Goal: Task Accomplishment & Management: Complete application form

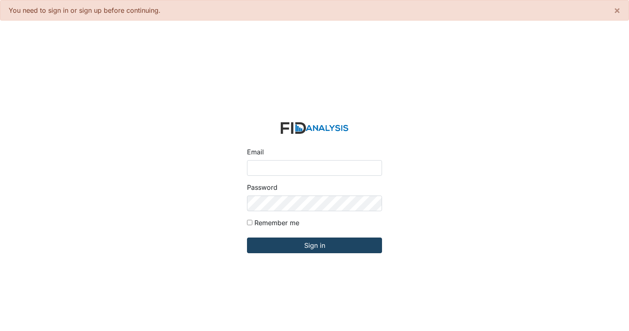
type input "[EMAIL_ADDRESS][DOMAIN_NAME]"
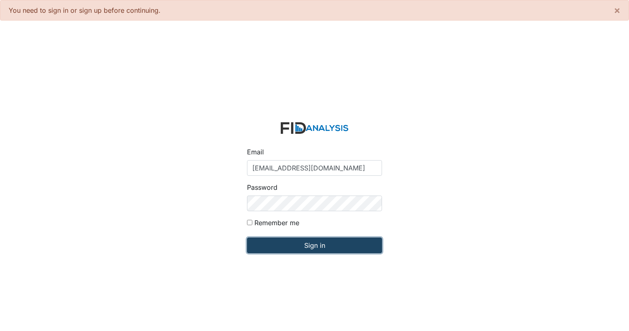
click at [300, 246] on input "Sign in" at bounding box center [314, 245] width 135 height 16
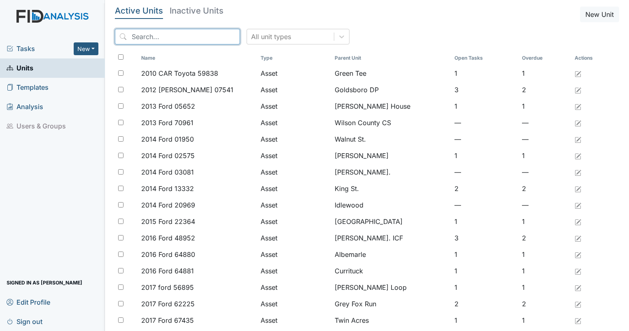
click at [147, 38] on input "search" at bounding box center [177, 37] width 125 height 16
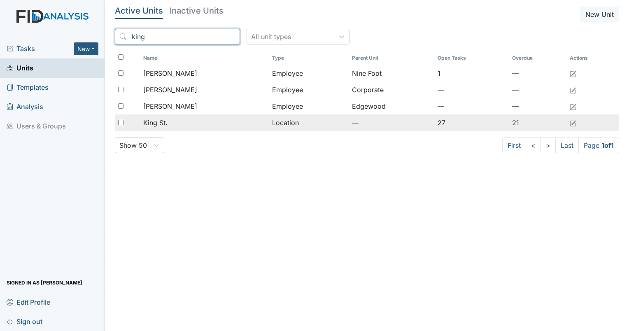
type input "king"
click at [167, 121] on span "King St." at bounding box center [155, 123] width 24 height 10
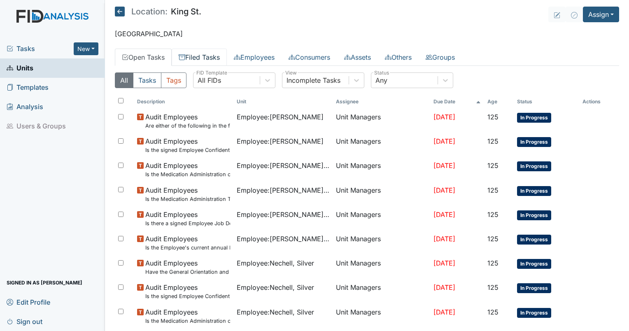
click at [204, 62] on link "Filed Tasks" at bounding box center [199, 57] width 55 height 17
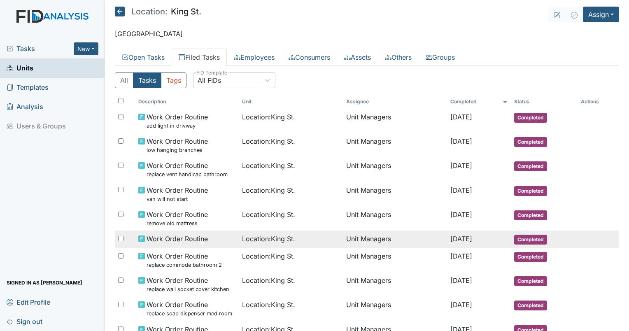
click at [253, 241] on span "Location : [GEOGRAPHIC_DATA]." at bounding box center [268, 239] width 53 height 10
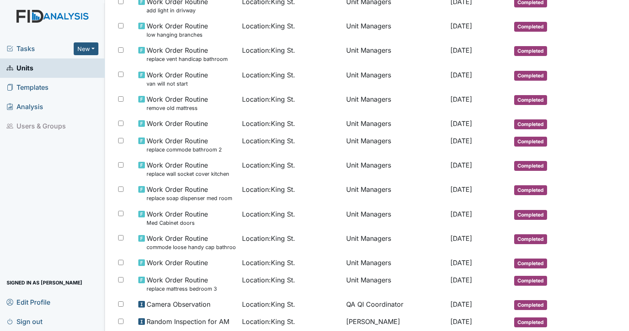
scroll to position [129, 0]
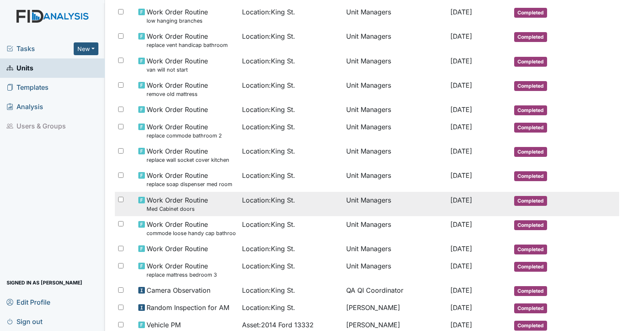
click at [211, 192] on td "Work Order Routine Med Cabinet doors" at bounding box center [187, 204] width 104 height 24
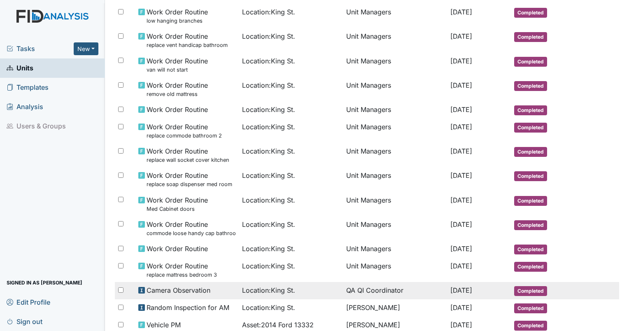
click at [360, 285] on td "QA QI Coordinator" at bounding box center [395, 290] width 104 height 17
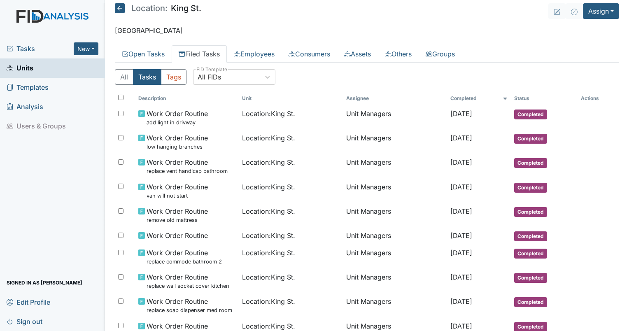
scroll to position [0, 0]
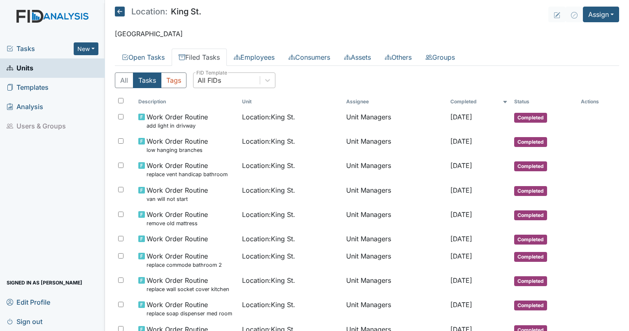
click at [230, 84] on div "All FIDs" at bounding box center [226, 80] width 66 height 15
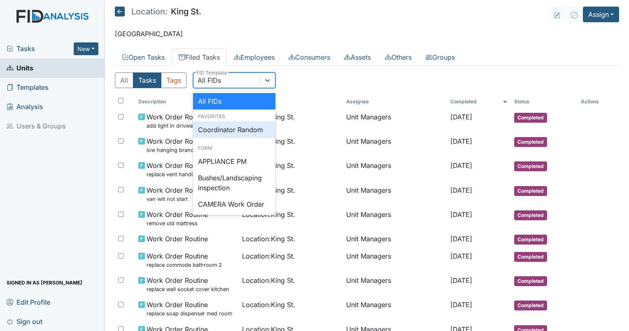
click at [229, 125] on div "Coordinator Random" at bounding box center [234, 129] width 82 height 16
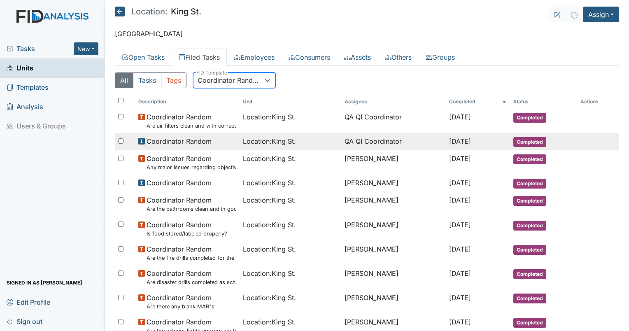
click at [276, 140] on span "Location : King St." at bounding box center [269, 141] width 53 height 10
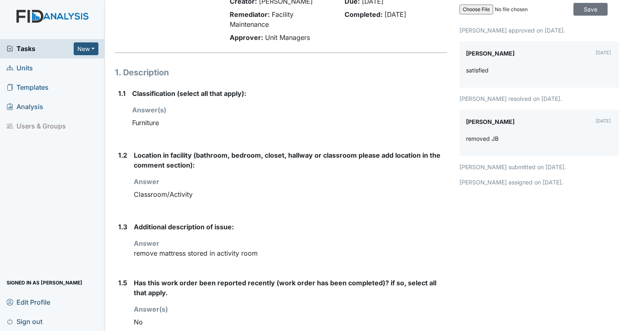
scroll to position [79, 0]
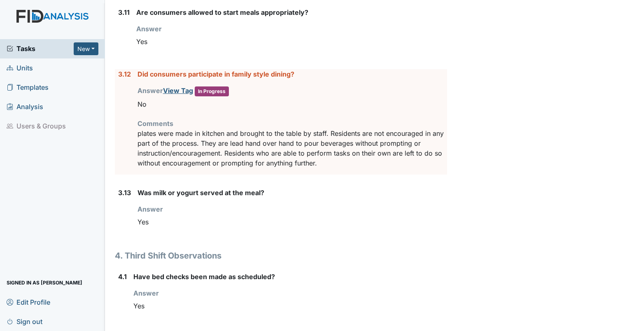
scroll to position [1686, 0]
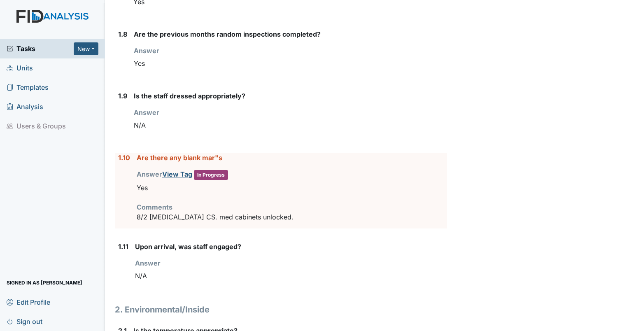
scroll to position [568, 0]
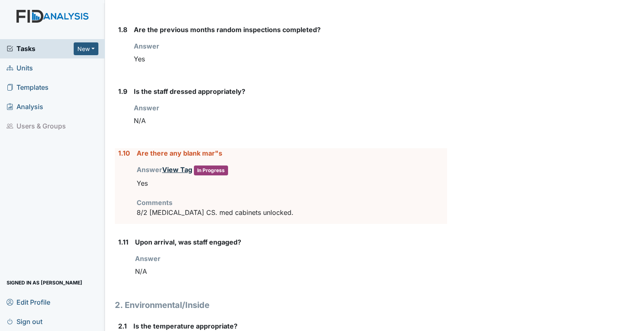
click at [169, 171] on link "View Tag" at bounding box center [177, 169] width 30 height 8
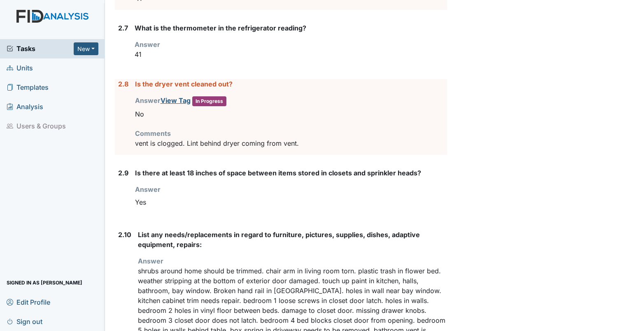
scroll to position [1285, 0]
click at [178, 96] on link "View Tag" at bounding box center [175, 100] width 30 height 8
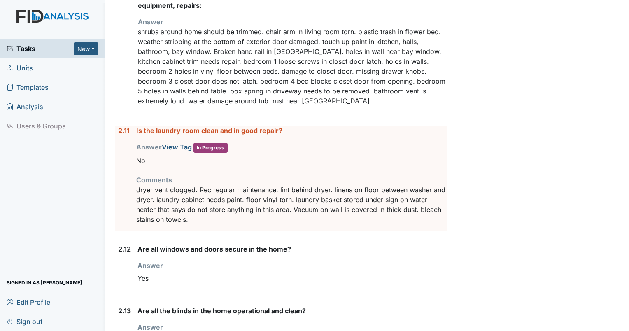
scroll to position [1545, 0]
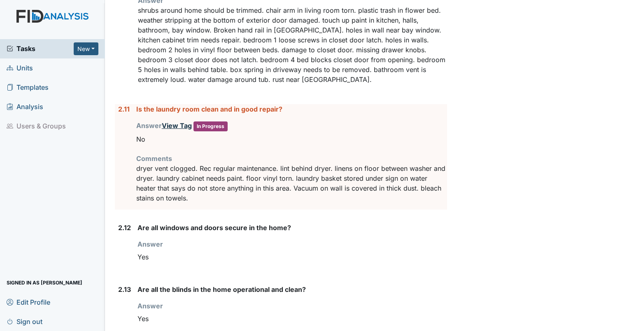
click at [170, 122] on link "View Tag" at bounding box center [177, 125] width 30 height 8
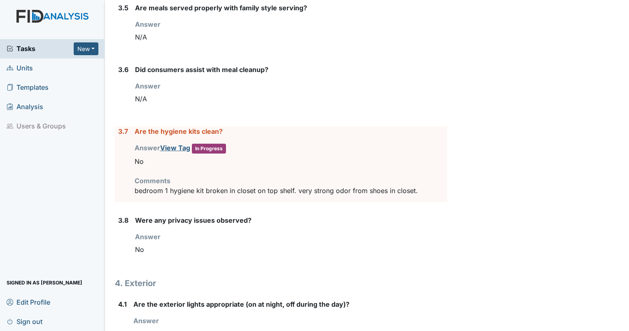
scroll to position [2864, 0]
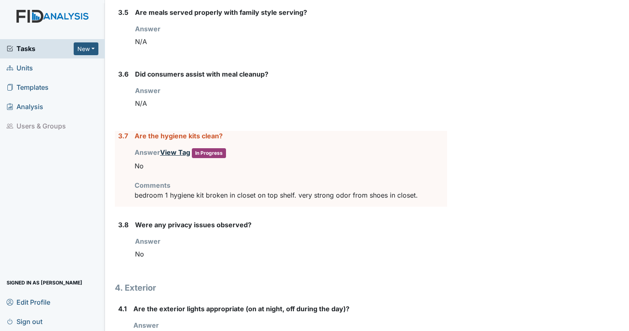
click at [172, 148] on link "View Tag" at bounding box center [175, 152] width 30 height 8
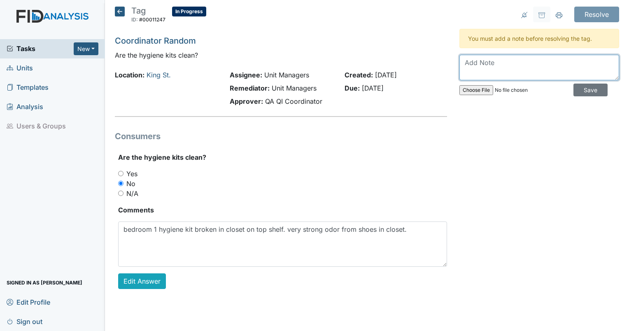
click at [523, 58] on textarea at bounding box center [539, 68] width 160 height 26
click at [538, 66] on textarea "hygiene kit replaced" at bounding box center [539, 68] width 160 height 26
type textarea "hygiene kit replaced. no odor from closet."
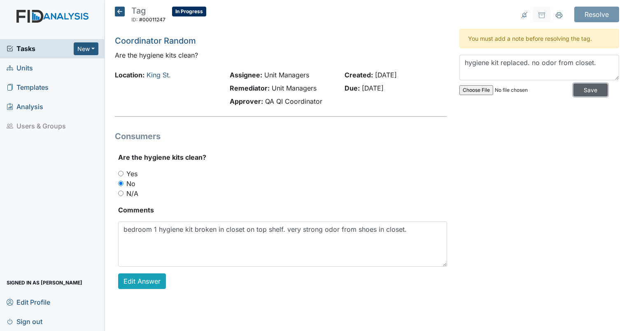
click at [574, 92] on input "Save" at bounding box center [590, 90] width 34 height 13
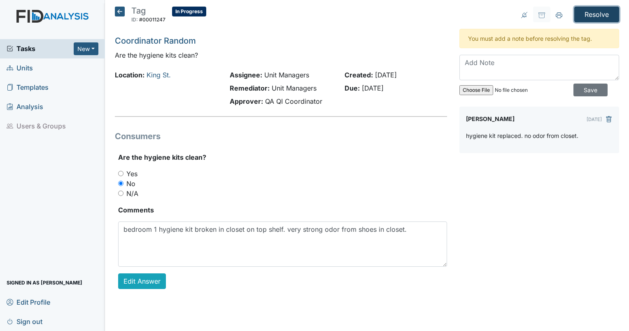
click at [605, 18] on input "Resolve" at bounding box center [596, 15] width 45 height 16
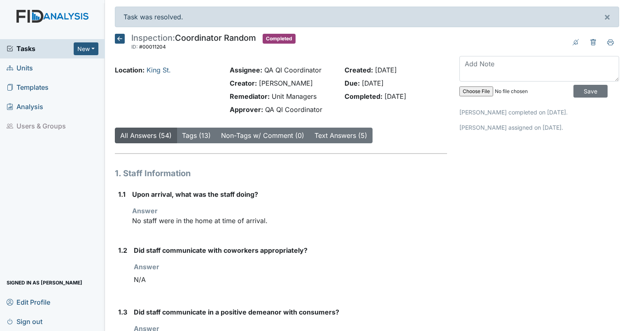
click at [117, 41] on icon at bounding box center [120, 39] width 10 height 10
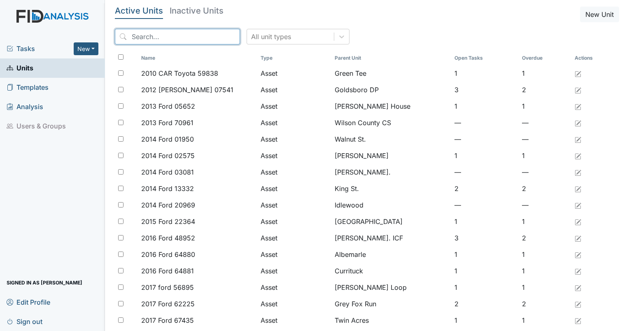
click at [186, 37] on input "search" at bounding box center [177, 37] width 125 height 16
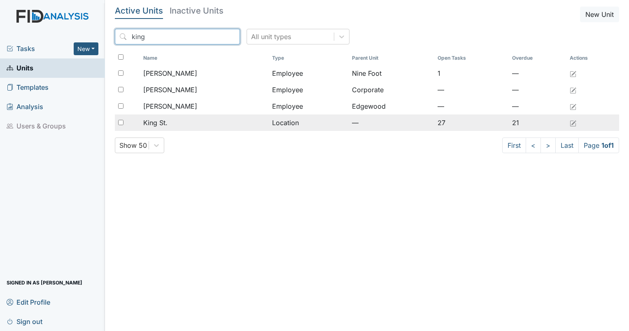
type input "king"
click at [159, 122] on span "King St." at bounding box center [155, 123] width 24 height 10
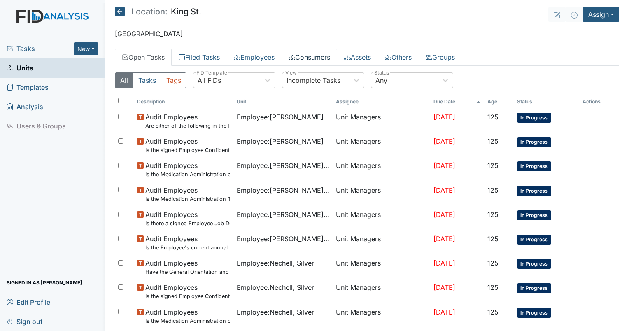
click at [308, 57] on link "Consumers" at bounding box center [309, 57] width 56 height 17
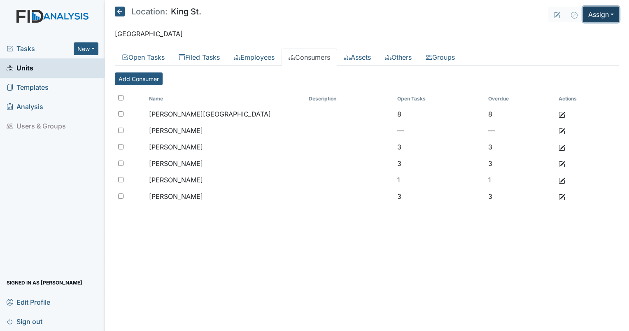
click at [609, 16] on button "Assign" at bounding box center [601, 15] width 36 height 16
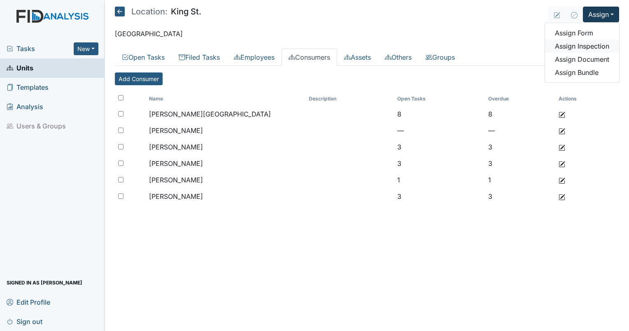
click at [591, 43] on link "Assign Inspection" at bounding box center [582, 46] width 74 height 13
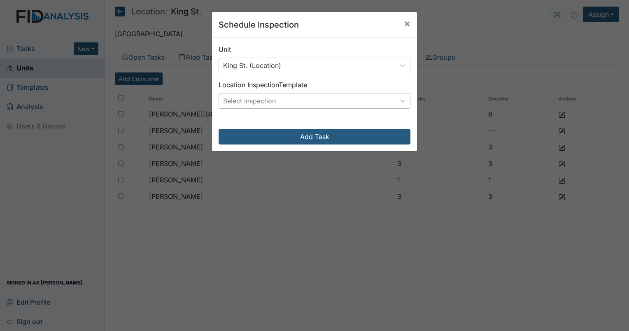
click at [268, 100] on div "Select Inspection" at bounding box center [249, 101] width 53 height 10
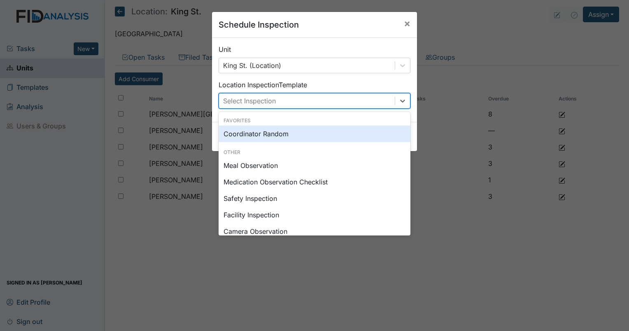
click at [266, 129] on div "Coordinator Random" at bounding box center [315, 134] width 192 height 16
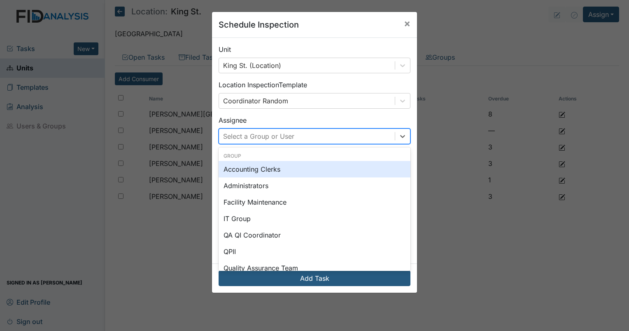
click at [283, 137] on div "Select a Group or User" at bounding box center [258, 136] width 71 height 10
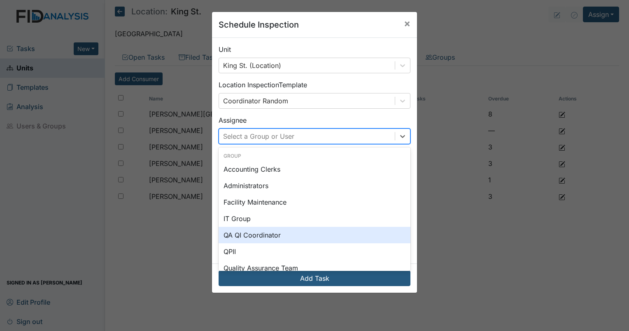
click at [271, 230] on div "QA QI Coordinator" at bounding box center [315, 235] width 192 height 16
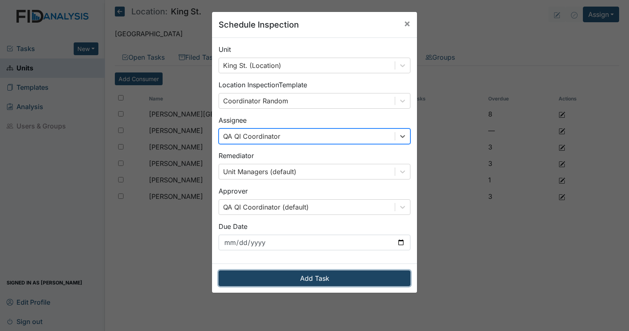
click at [290, 281] on button "Add Task" at bounding box center [315, 278] width 192 height 16
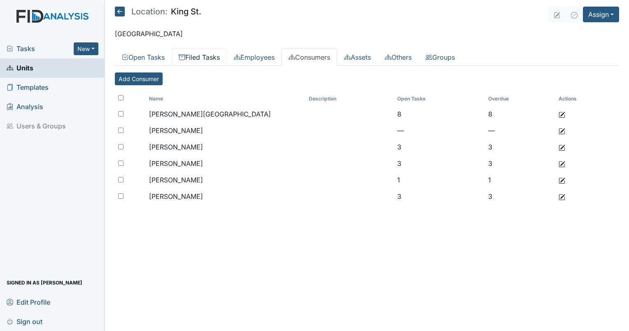
click at [213, 60] on link "Filed Tasks" at bounding box center [199, 57] width 55 height 17
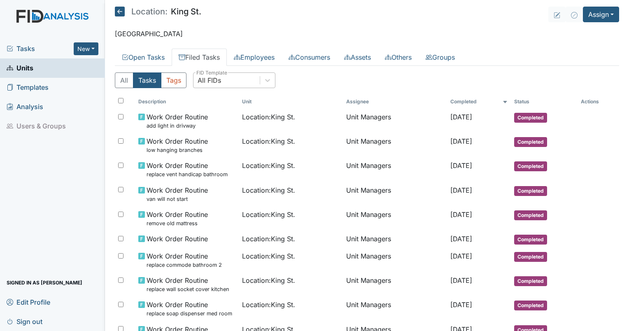
click at [239, 77] on div "All FIDs" at bounding box center [226, 80] width 66 height 15
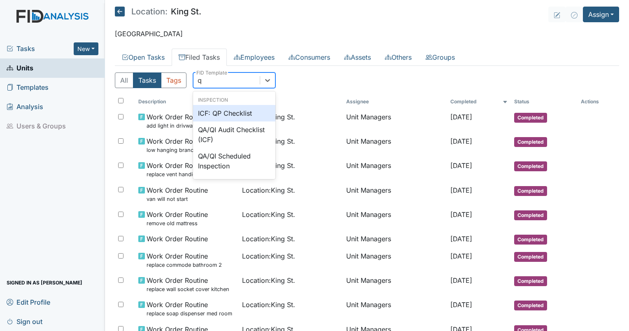
type input "qp"
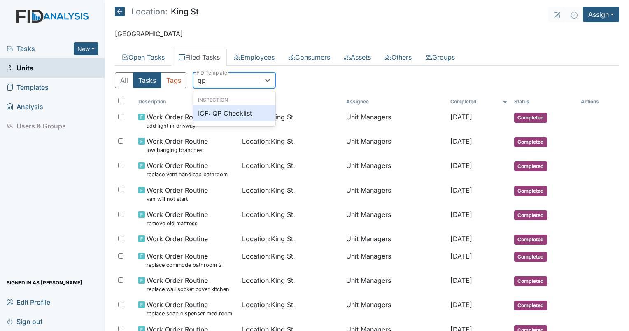
click at [234, 109] on div "ICF: QP Checklist" at bounding box center [234, 113] width 82 height 16
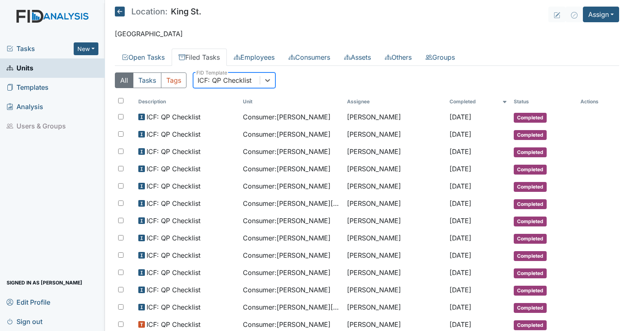
click at [234, 81] on div "ICF: QP Checklist" at bounding box center [225, 80] width 54 height 10
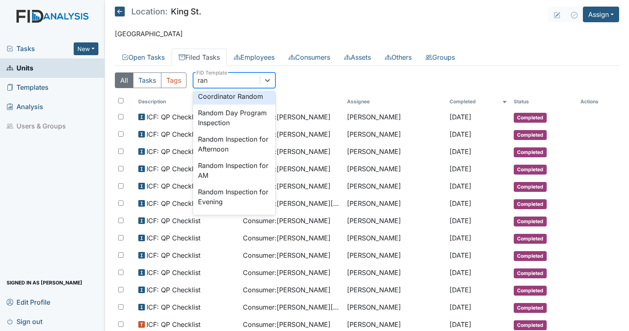
scroll to position [29, 0]
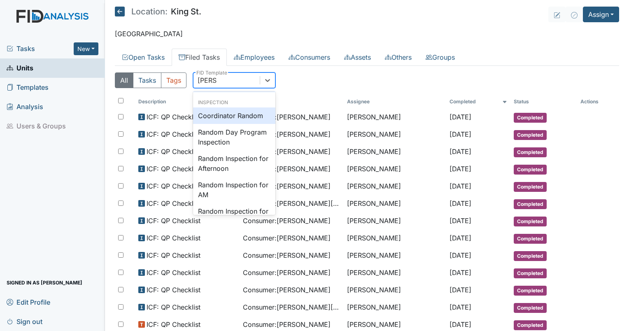
type input "random"
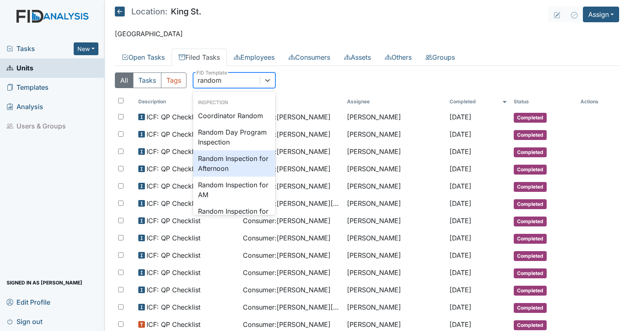
click at [228, 160] on div "Random Inspection for Afternoon" at bounding box center [234, 163] width 82 height 26
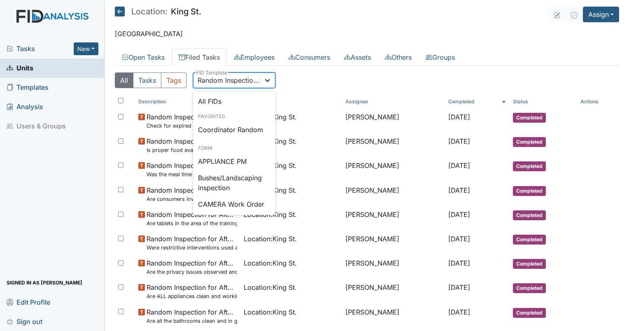
click at [263, 82] on icon at bounding box center [267, 80] width 8 height 8
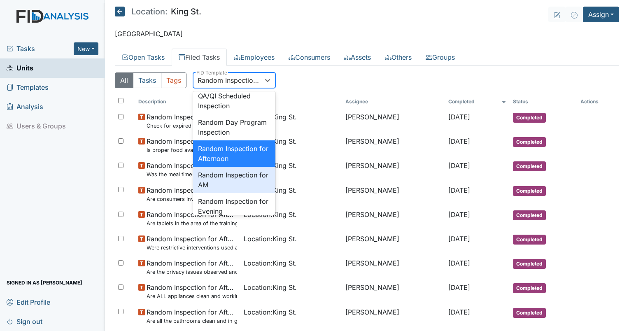
click at [235, 193] on div "Random Inspection for AM" at bounding box center [234, 180] width 82 height 26
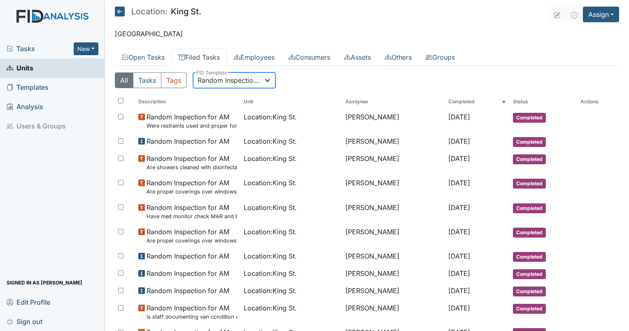
click at [268, 84] on div at bounding box center [267, 80] width 15 height 15
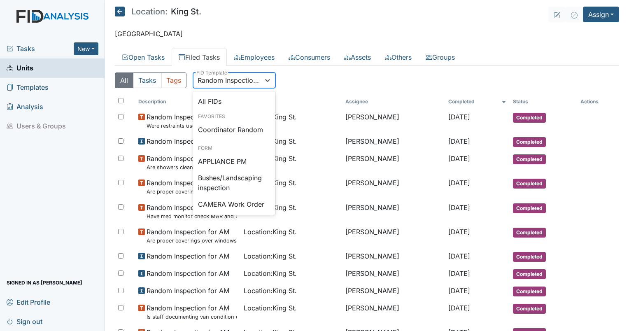
scroll to position [759, 0]
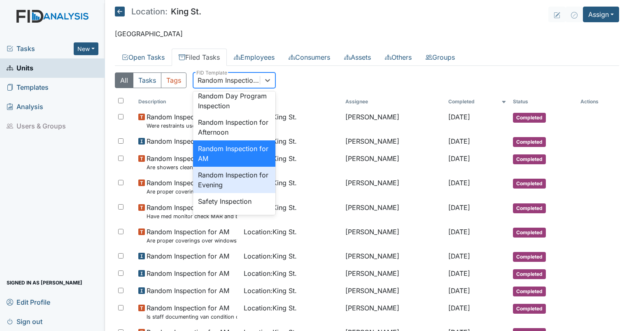
click at [244, 193] on div "Random Inspection for Evening" at bounding box center [234, 180] width 82 height 26
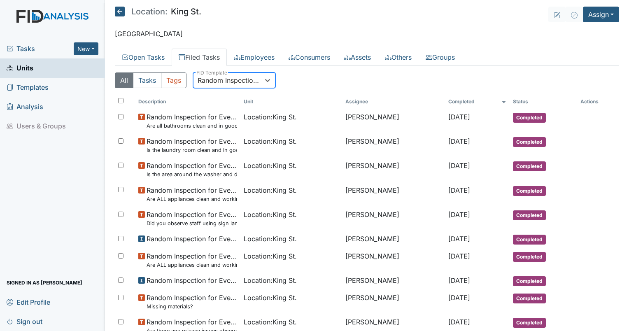
click at [234, 84] on div "Random Inspection for Evening" at bounding box center [229, 80] width 63 height 10
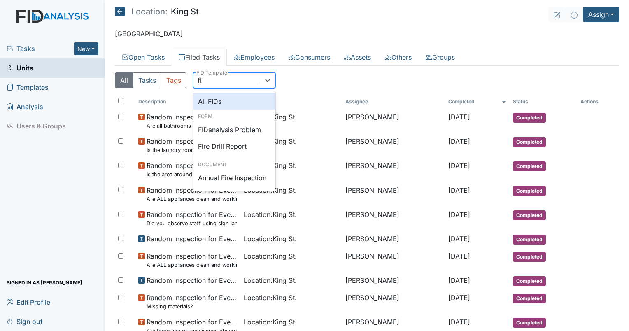
scroll to position [0, 0]
type input "fire"
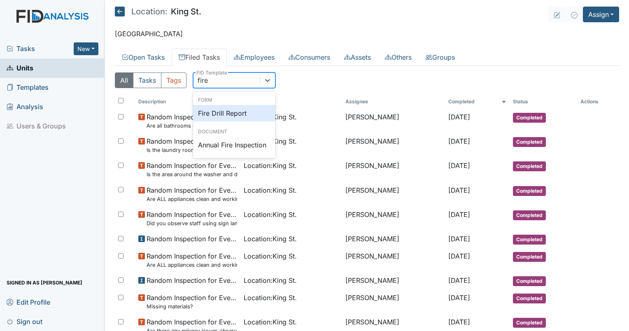
click at [230, 109] on div "Fire Drill Report" at bounding box center [234, 113] width 82 height 16
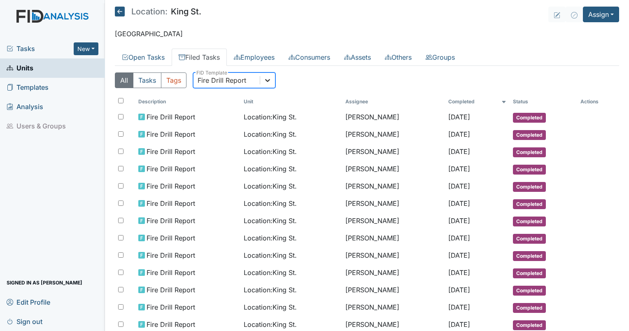
click at [271, 81] on icon at bounding box center [267, 80] width 8 height 8
type input "disas"
click at [242, 112] on div "Disaster Drill Report" at bounding box center [234, 113] width 82 height 16
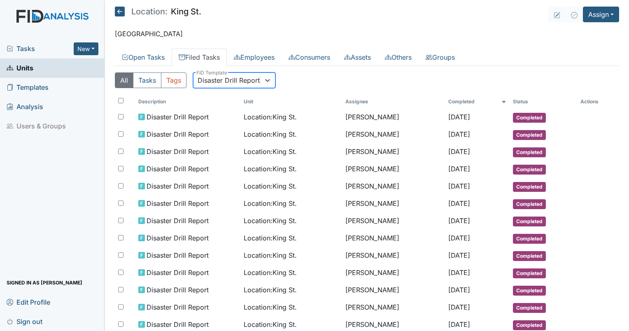
click at [209, 83] on div "Disaster Drill Report" at bounding box center [229, 80] width 62 height 10
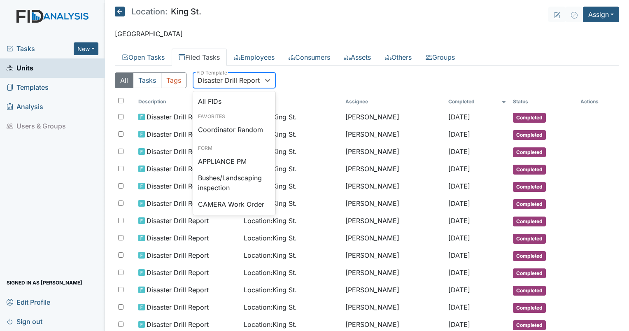
type input "qp"
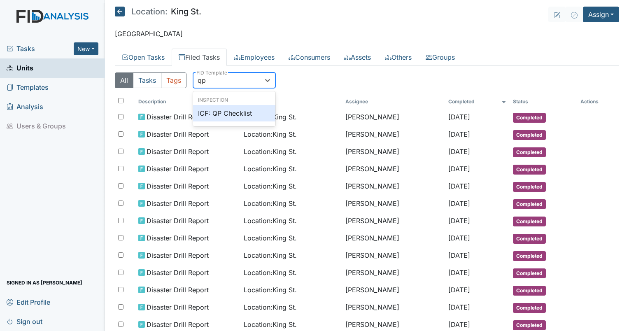
click at [226, 114] on div "ICF: QP Checklist" at bounding box center [234, 113] width 82 height 16
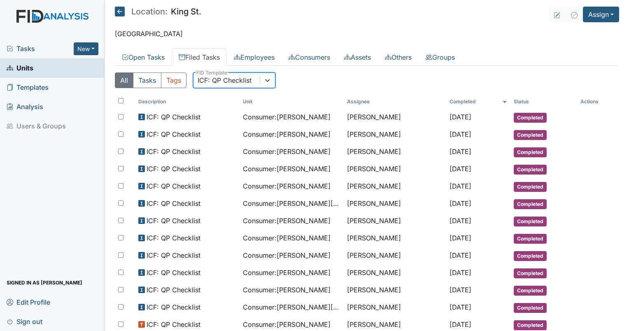
click at [228, 74] on div "ICF: QP Checklist" at bounding box center [226, 80] width 66 height 15
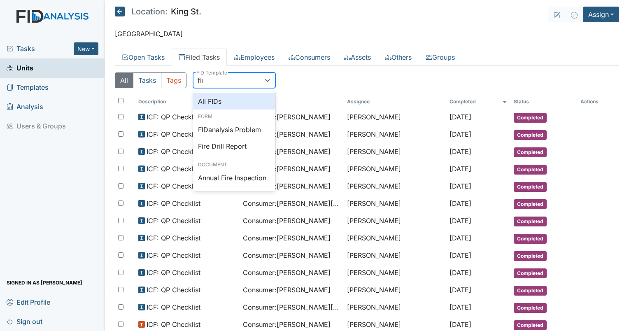
type input "fire"
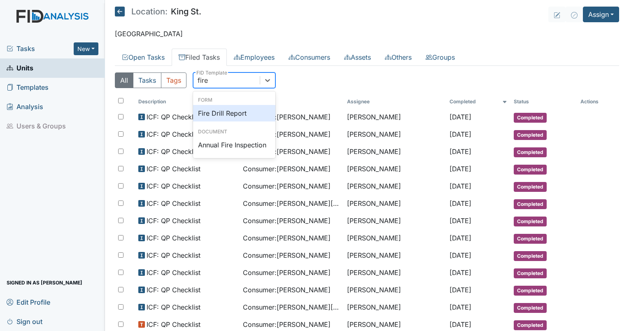
click at [219, 110] on div "Fire Drill Report" at bounding box center [234, 113] width 82 height 16
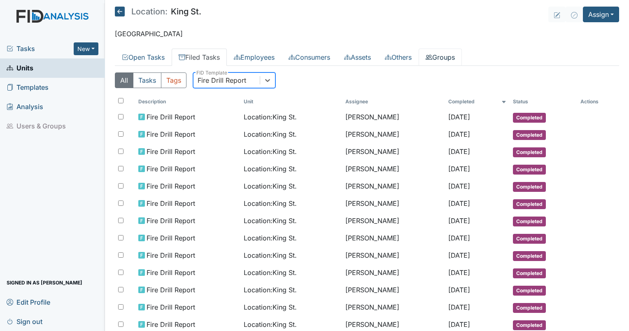
click at [453, 51] on link "Groups" at bounding box center [440, 57] width 43 height 17
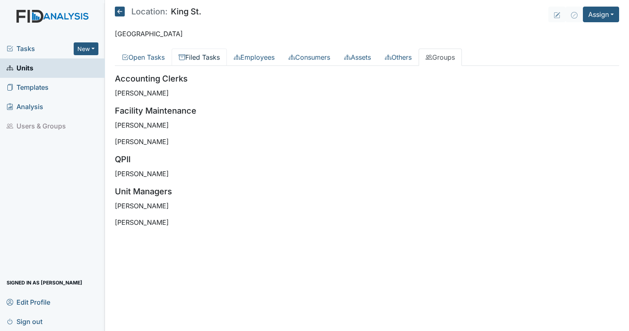
click at [190, 55] on link "Filed Tasks" at bounding box center [199, 57] width 55 height 17
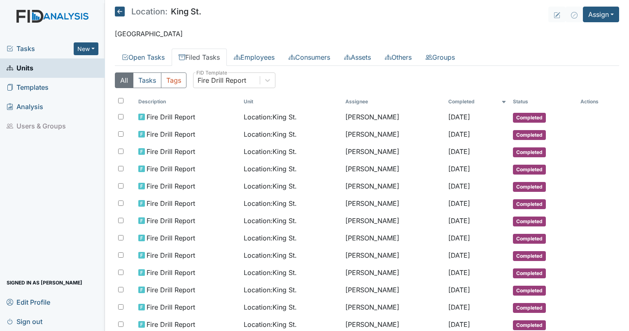
click at [232, 89] on div "All Tasks Tags Fire Drill Report FID Template" at bounding box center [367, 83] width 504 height 22
click at [230, 86] on div "Fire Drill Report" at bounding box center [226, 80] width 66 height 15
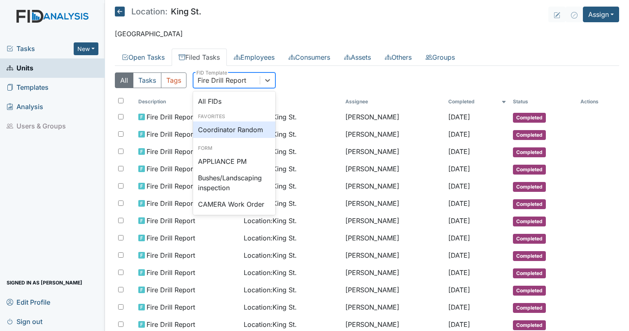
click at [242, 126] on div "Coordinator Random" at bounding box center [234, 129] width 82 height 16
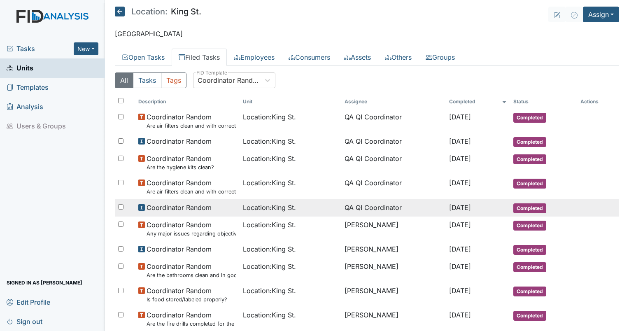
click at [273, 205] on span "Location : [GEOGRAPHIC_DATA]." at bounding box center [269, 207] width 53 height 10
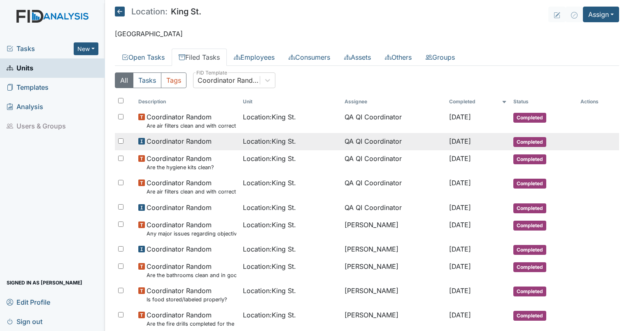
click at [300, 135] on td "Location : [GEOGRAPHIC_DATA]." at bounding box center [289, 141] width 101 height 17
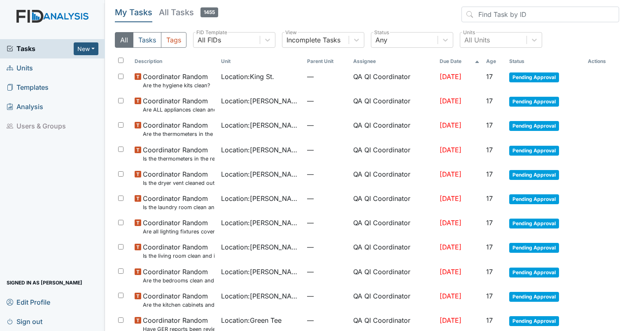
click at [492, 60] on th "Age" at bounding box center [494, 61] width 23 height 14
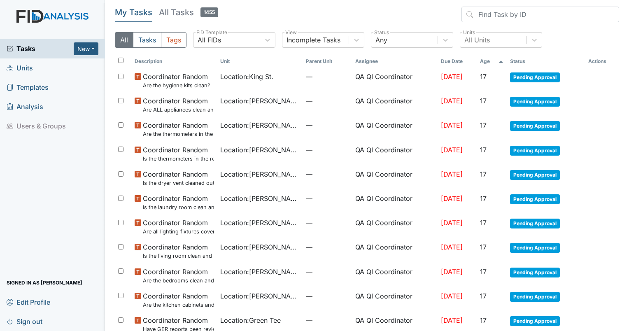
click at [492, 60] on th "Age" at bounding box center [492, 61] width 30 height 14
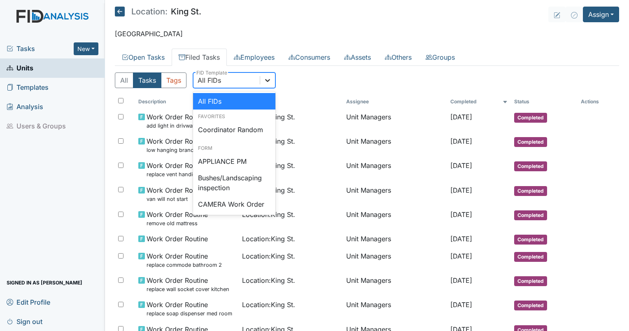
click at [265, 82] on icon at bounding box center [267, 80] width 8 height 8
click at [246, 127] on div "Coordinator Random" at bounding box center [234, 129] width 82 height 16
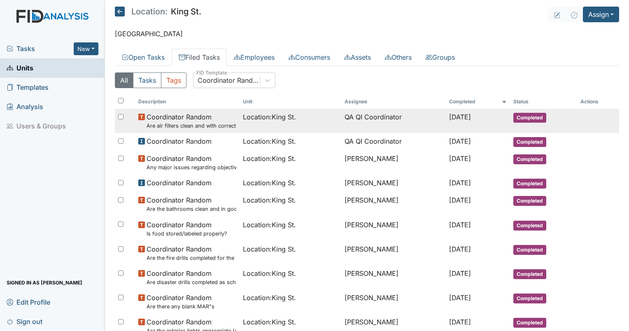
click at [353, 119] on td "QA QI Coordinator" at bounding box center [393, 121] width 105 height 24
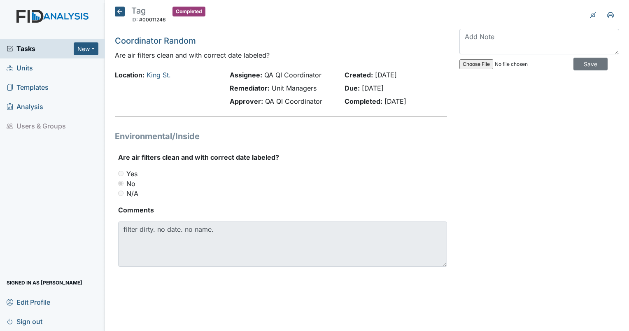
click at [119, 10] on icon at bounding box center [120, 12] width 10 height 10
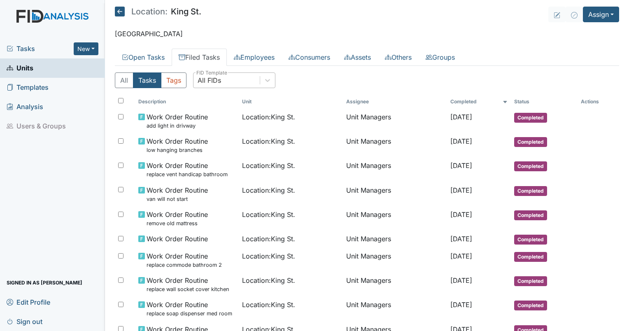
click at [241, 85] on div "All FIDs" at bounding box center [226, 80] width 66 height 15
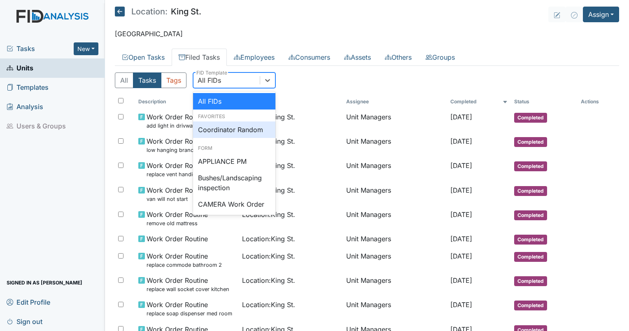
click at [244, 125] on div "Coordinator Random" at bounding box center [234, 129] width 82 height 16
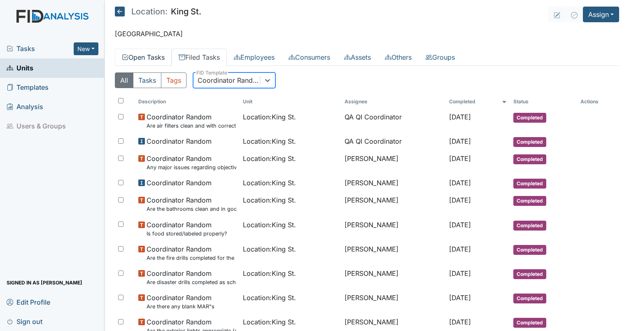
click at [147, 58] on link "Open Tasks" at bounding box center [143, 57] width 57 height 17
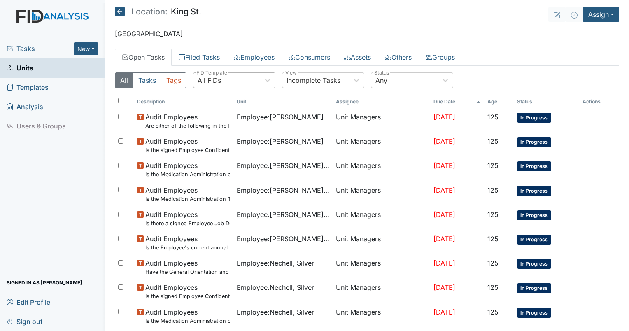
click at [231, 74] on div "All FIDs" at bounding box center [226, 80] width 66 height 15
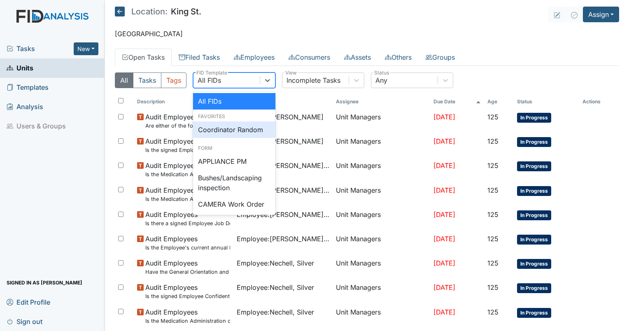
click at [233, 126] on div "Coordinator Random" at bounding box center [234, 129] width 82 height 16
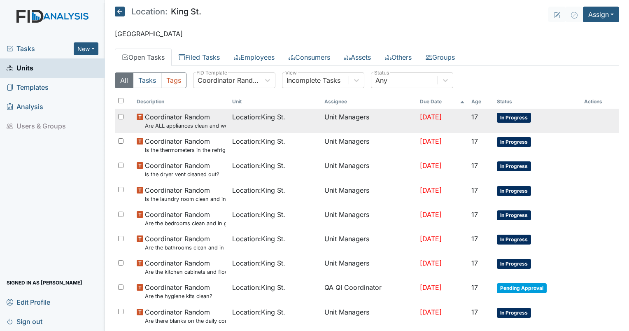
click at [165, 123] on small "Are ALL appliances clean and working properly?" at bounding box center [185, 126] width 81 height 8
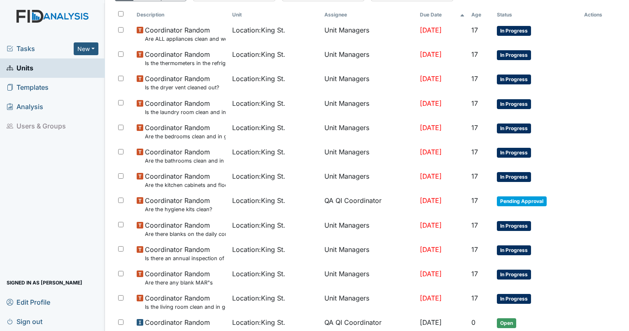
scroll to position [94, 0]
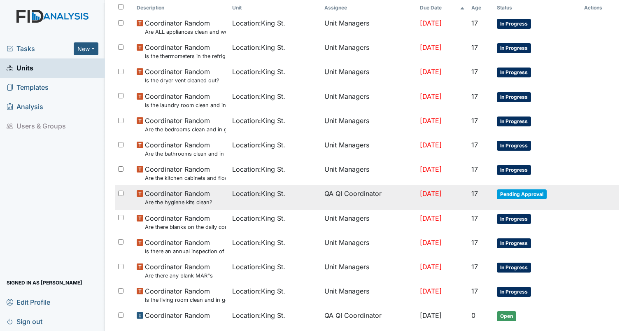
click at [195, 201] on small "Are the hygiene kits clean?" at bounding box center [178, 202] width 67 height 8
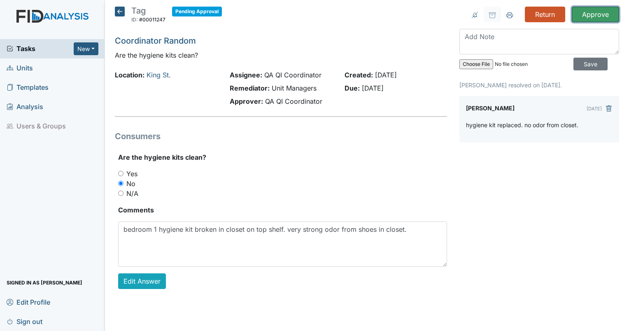
click at [598, 14] on input "Approve" at bounding box center [595, 15] width 47 height 16
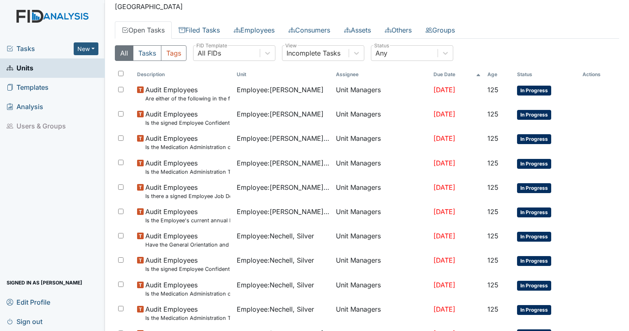
scroll to position [18, 0]
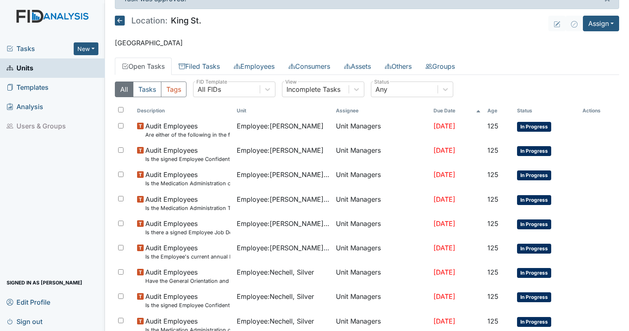
click at [484, 111] on th "Age" at bounding box center [499, 111] width 30 height 14
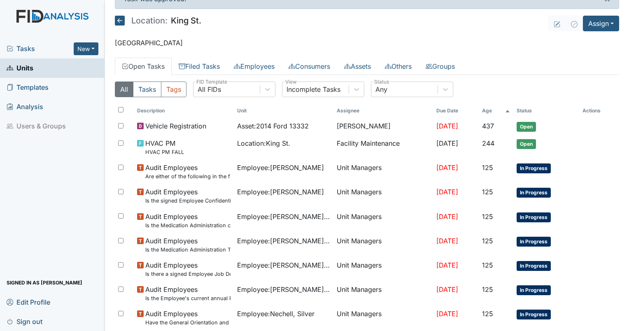
click at [489, 109] on th "Age" at bounding box center [496, 111] width 35 height 14
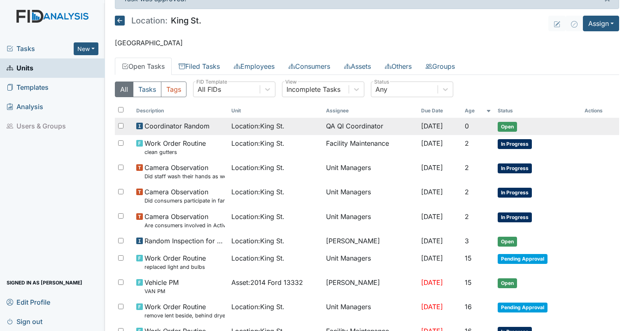
click at [249, 127] on span "Location : King St." at bounding box center [257, 126] width 53 height 10
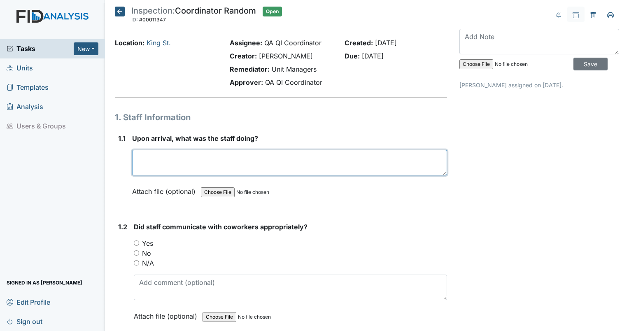
click at [185, 164] on textarea at bounding box center [289, 163] width 315 height 26
type textarea "no staff in home."
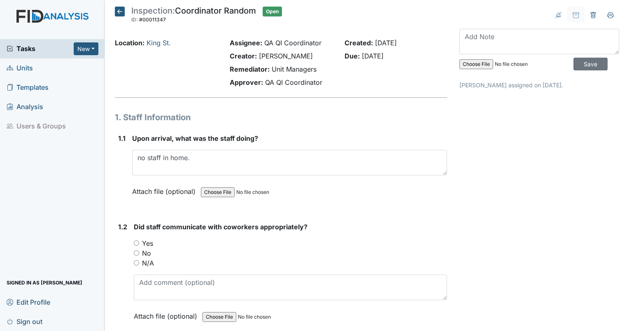
click at [135, 260] on input "N/A" at bounding box center [136, 262] width 5 height 5
radio input "true"
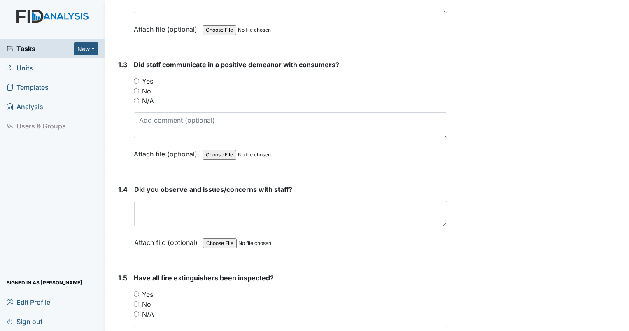
scroll to position [287, 0]
click at [137, 98] on input "N/A" at bounding box center [136, 100] width 5 height 5
radio input "true"
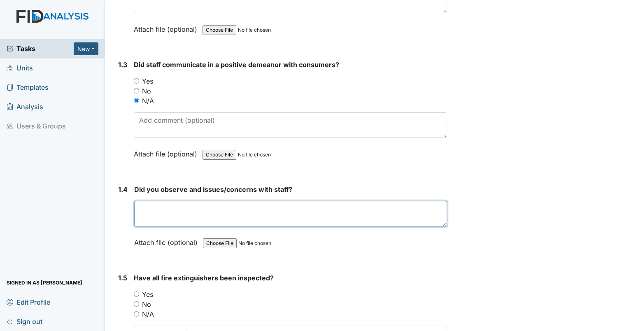
click at [172, 212] on textarea at bounding box center [290, 214] width 313 height 26
type textarea "n/a"
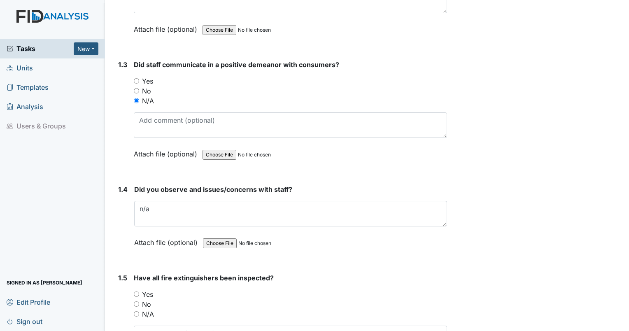
click at [137, 291] on input "Yes" at bounding box center [136, 293] width 5 height 5
radio input "true"
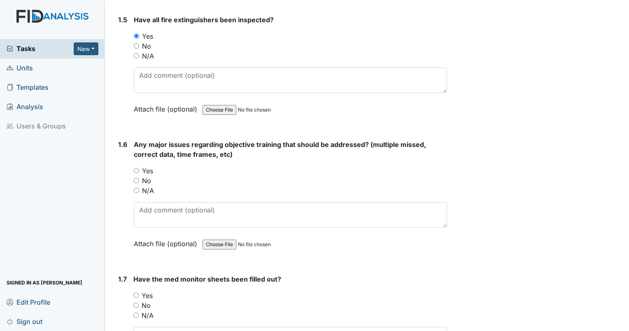
scroll to position [552, 0]
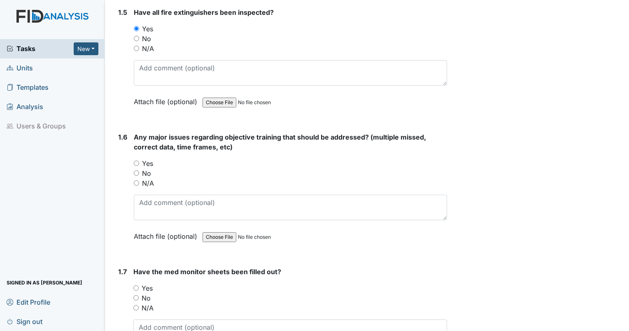
click at [137, 171] on input "No" at bounding box center [136, 172] width 5 height 5
radio input "true"
click at [137, 285] on input "Yes" at bounding box center [135, 287] width 5 height 5
radio input "true"
click at [140, 295] on div "No" at bounding box center [290, 298] width 314 height 10
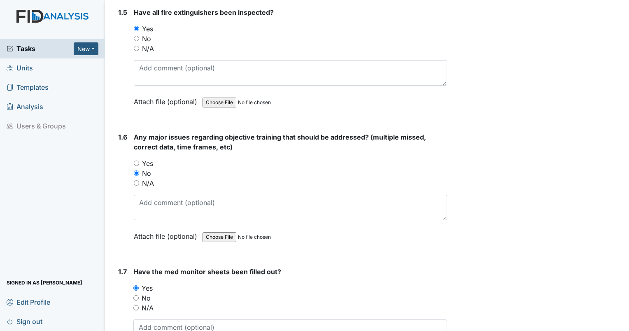
click at [137, 293] on div "No" at bounding box center [290, 298] width 314 height 10
click at [136, 295] on input "No" at bounding box center [135, 297] width 5 height 5
radio input "true"
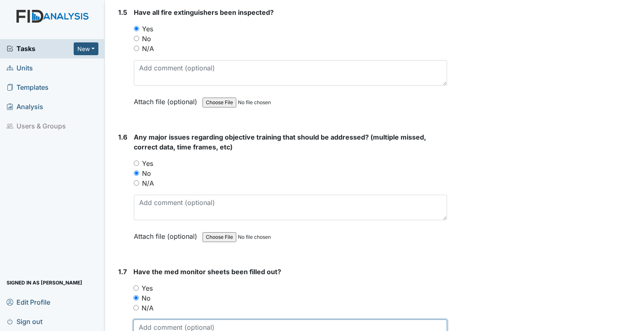
click at [155, 328] on textarea at bounding box center [290, 332] width 314 height 26
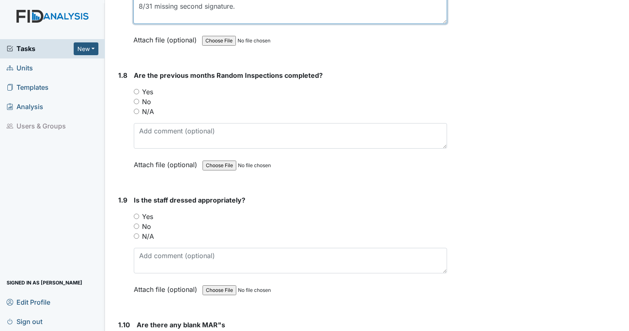
scroll to position [873, 0]
type textarea "8/31 missing second signature."
click at [137, 89] on input "Yes" at bounding box center [136, 91] width 5 height 5
radio input "true"
click at [137, 233] on input "N/A" at bounding box center [136, 235] width 5 height 5
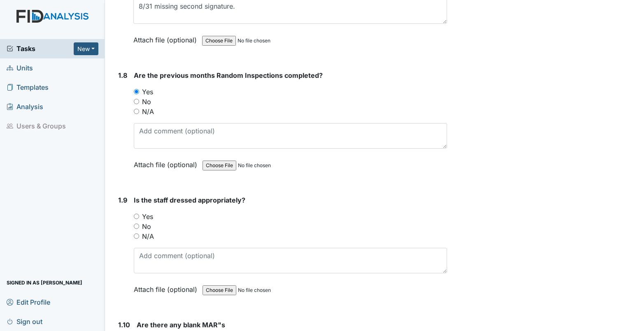
radio input "true"
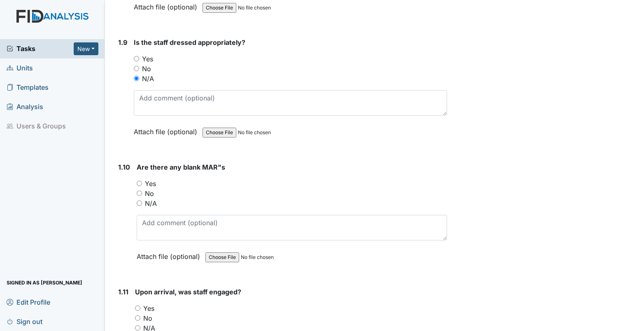
scroll to position [1038, 0]
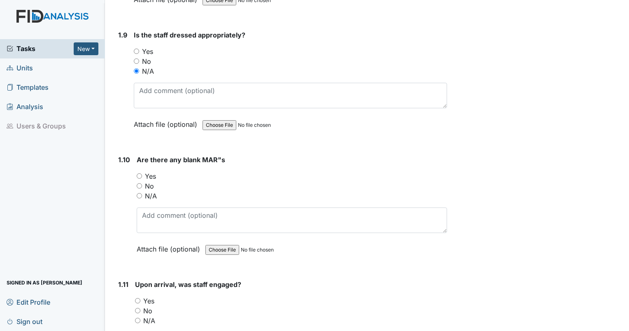
click at [137, 173] on input "Yes" at bounding box center [139, 175] width 5 height 5
radio input "true"
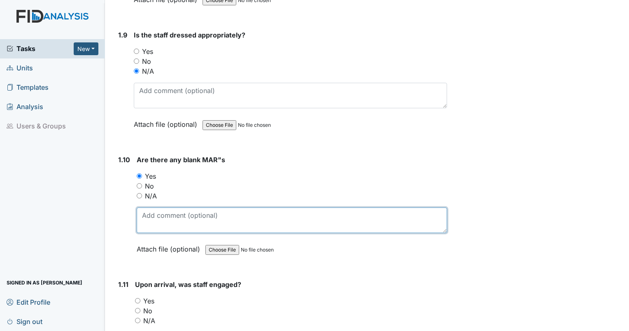
click at [160, 214] on textarea at bounding box center [292, 220] width 310 height 26
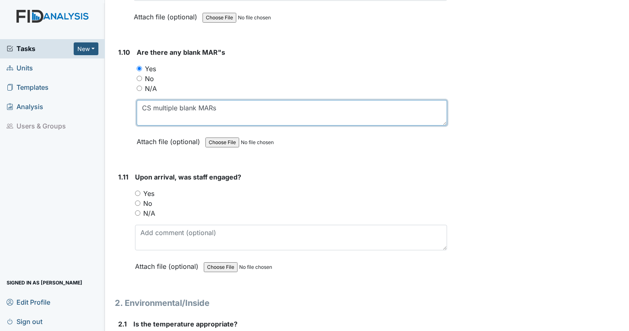
scroll to position [1182, 0]
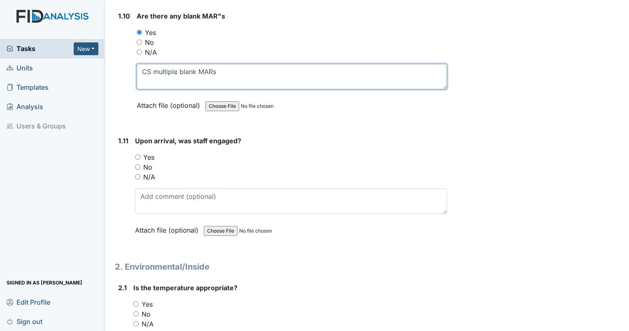
type textarea "CS multiple blank MARs"
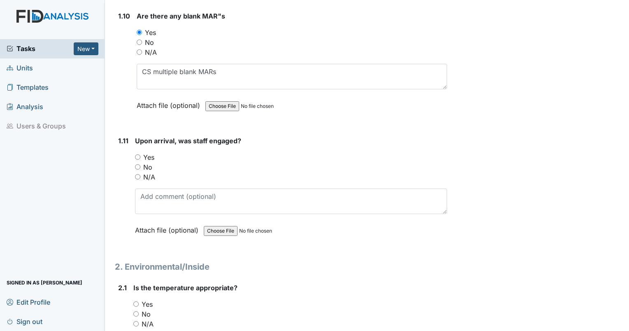
click at [138, 174] on input "N/A" at bounding box center [137, 176] width 5 height 5
radio input "true"
click at [136, 301] on input "Yes" at bounding box center [135, 303] width 5 height 5
radio input "true"
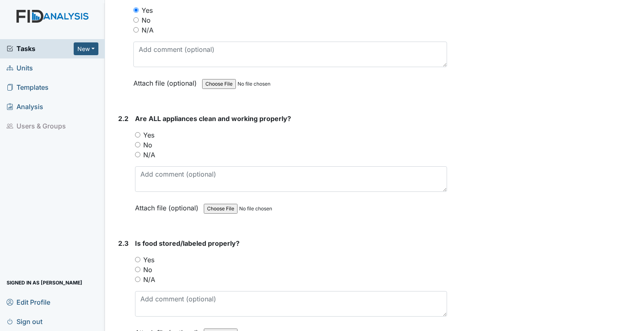
scroll to position [1483, 0]
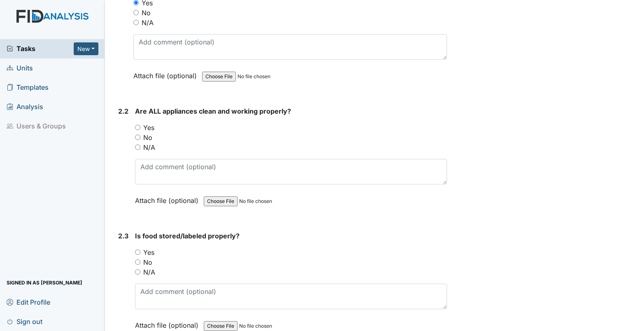
click at [137, 125] on input "Yes" at bounding box center [137, 127] width 5 height 5
radio input "true"
click at [137, 259] on input "No" at bounding box center [137, 261] width 5 height 5
radio input "true"
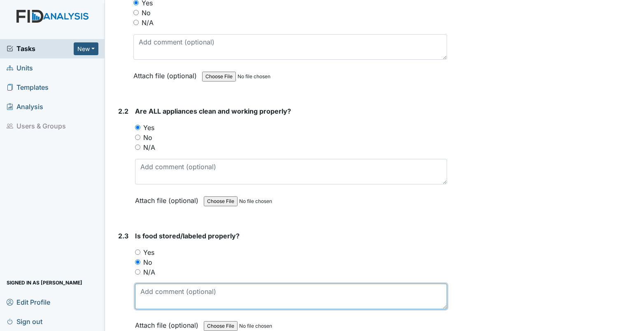
click at [148, 288] on textarea at bounding box center [291, 297] width 312 height 26
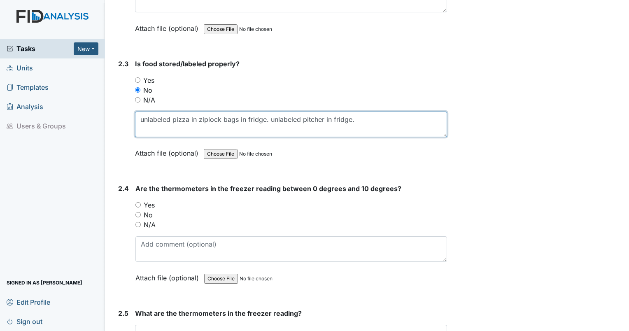
scroll to position [1705, 0]
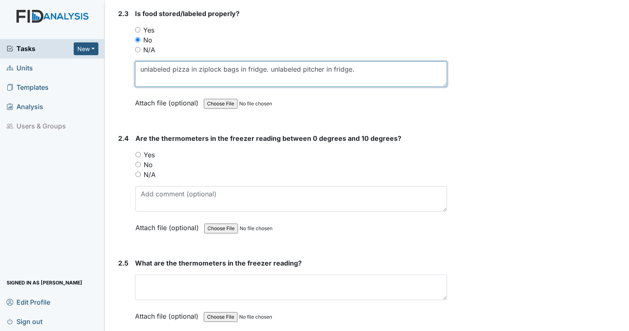
type textarea "unlabeled pizza in ziplock bags in fridge. unlabeled pitcher in fridge."
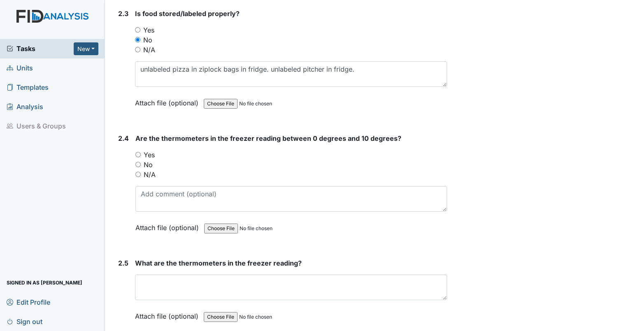
click at [138, 152] on input "Yes" at bounding box center [137, 154] width 5 height 5
radio input "true"
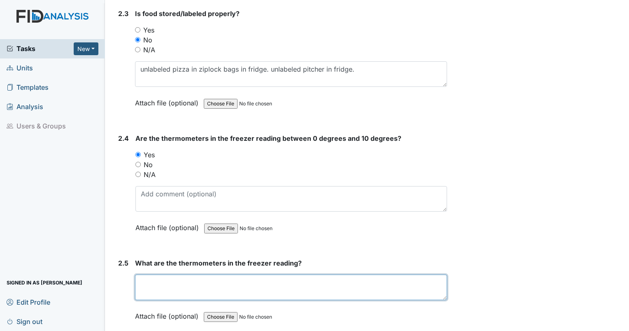
click at [186, 279] on textarea at bounding box center [291, 287] width 312 height 26
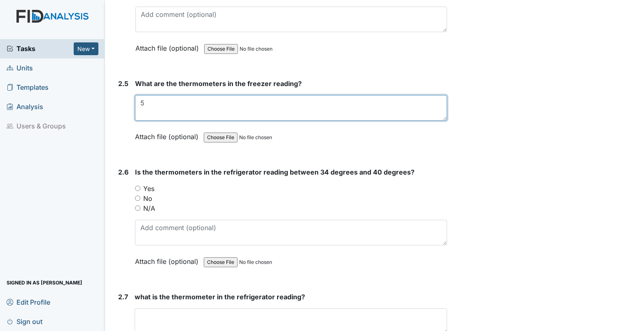
scroll to position [1956, 0]
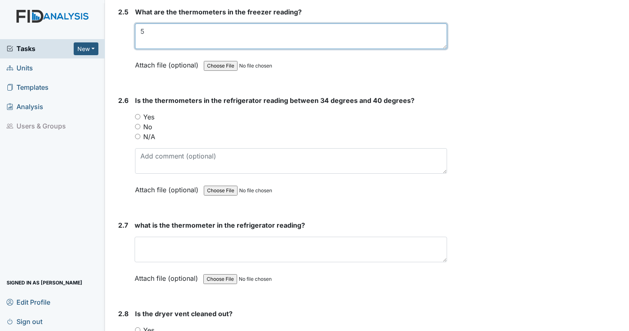
type textarea "5"
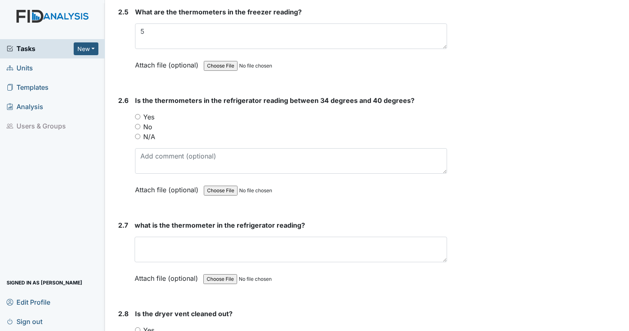
click at [138, 114] on input "Yes" at bounding box center [137, 116] width 5 height 5
radio input "true"
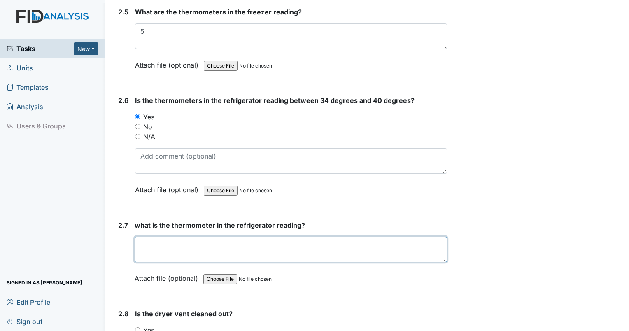
click at [177, 253] on textarea at bounding box center [291, 250] width 312 height 26
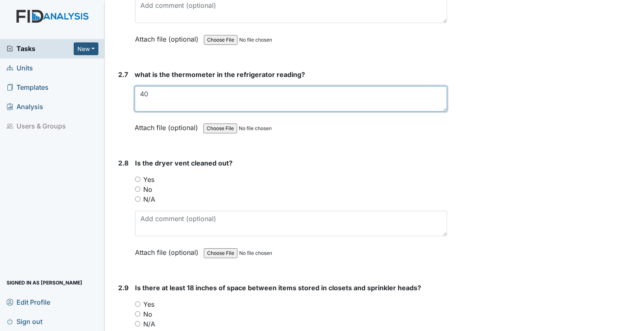
scroll to position [2136, 0]
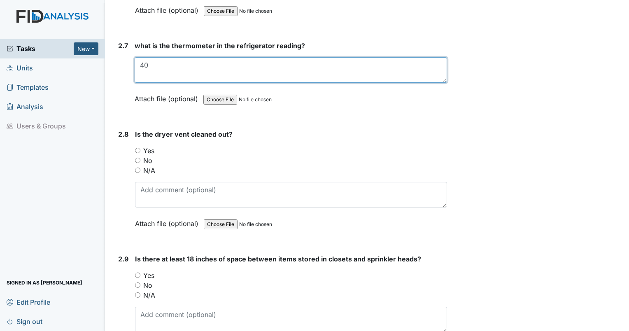
type textarea "40"
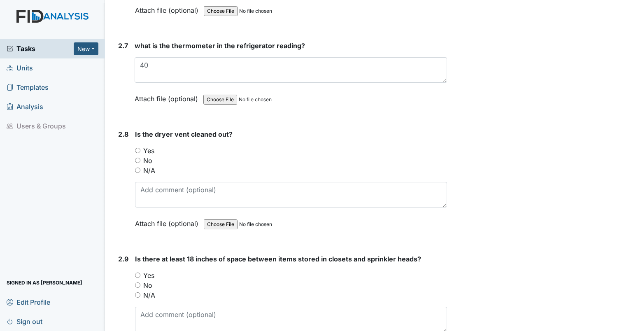
click at [135, 167] on input "N/A" at bounding box center [137, 169] width 5 height 5
radio input "true"
click at [135, 167] on input "N/A" at bounding box center [137, 169] width 5 height 5
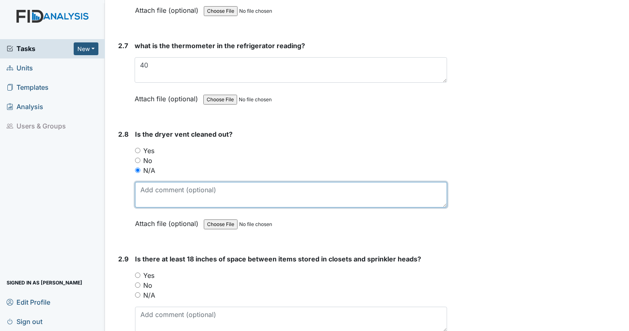
click at [154, 189] on textarea at bounding box center [291, 195] width 312 height 26
type textarea "vent dirty but clothes are in dryer."
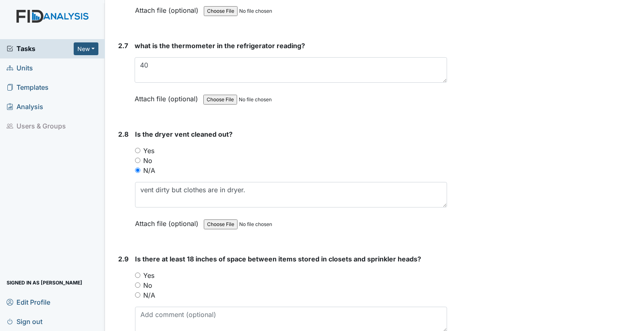
click at [138, 292] on input "N/A" at bounding box center [137, 294] width 5 height 5
radio input "true"
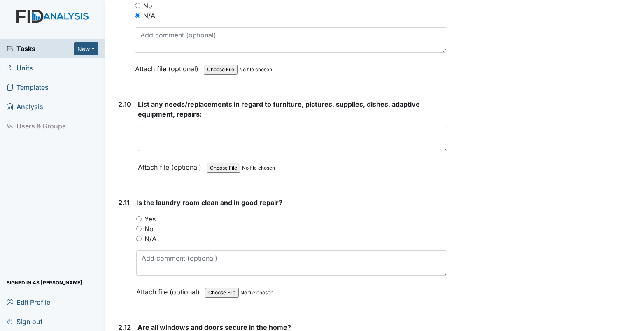
scroll to position [2423, 0]
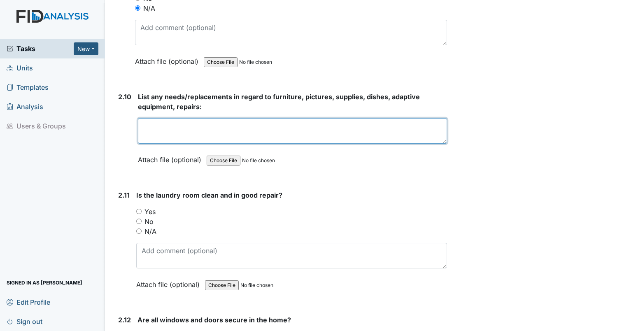
click at [257, 123] on textarea at bounding box center [292, 131] width 309 height 26
type textarea "no new needs at this time. previous needs still apply."
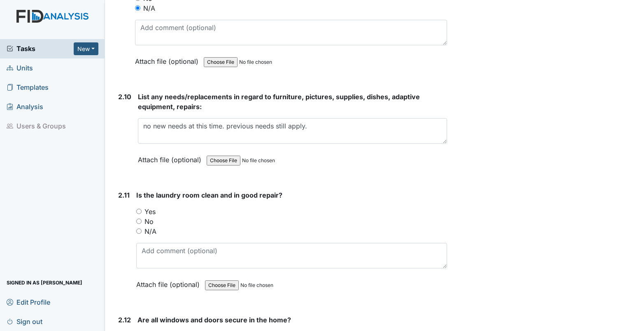
click at [139, 219] on input "No" at bounding box center [138, 221] width 5 height 5
radio input "true"
click at [139, 219] on input "No" at bounding box center [138, 221] width 5 height 5
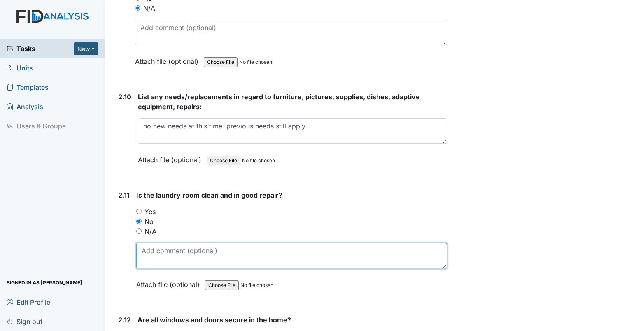
click at [170, 258] on textarea at bounding box center [291, 256] width 311 height 26
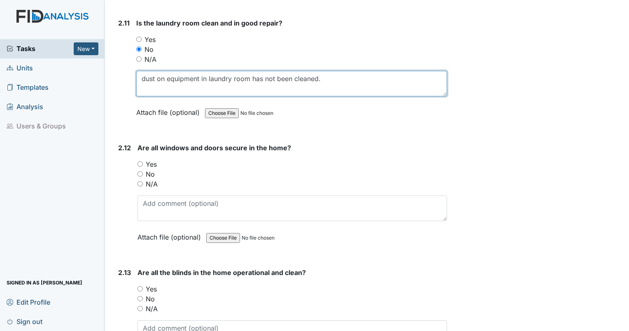
scroll to position [2645, 0]
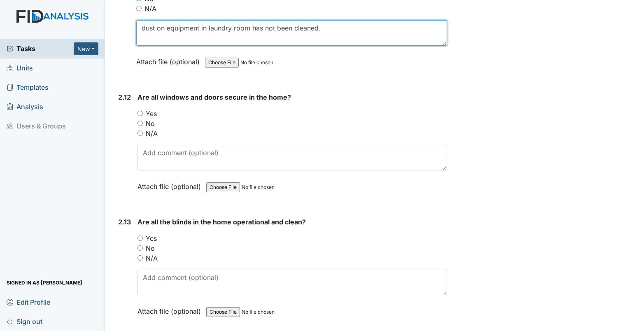
type textarea "dust on equipment in laundry room has not been cleaned."
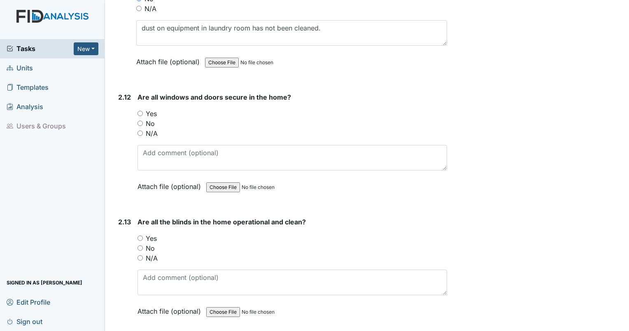
click at [140, 111] on input "Yes" at bounding box center [139, 113] width 5 height 5
radio input "true"
click at [142, 235] on input "Yes" at bounding box center [139, 237] width 5 height 5
radio input "true"
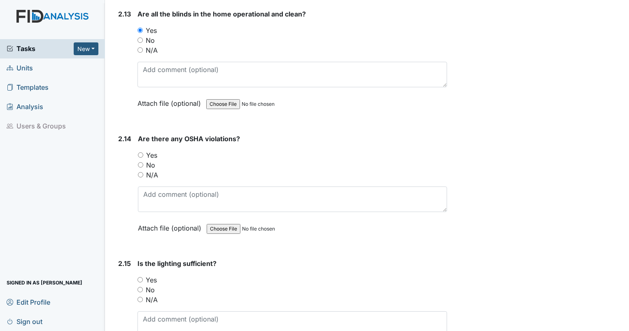
scroll to position [2918, 0]
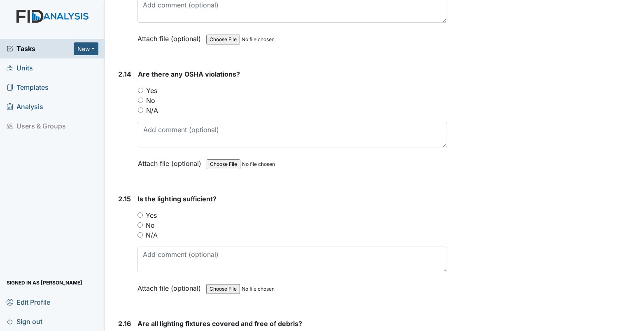
click at [141, 98] on input "No" at bounding box center [140, 100] width 5 height 5
radio input "true"
click at [145, 210] on div "Yes" at bounding box center [291, 215] width 309 height 10
click at [140, 212] on input "Yes" at bounding box center [139, 214] width 5 height 5
radio input "true"
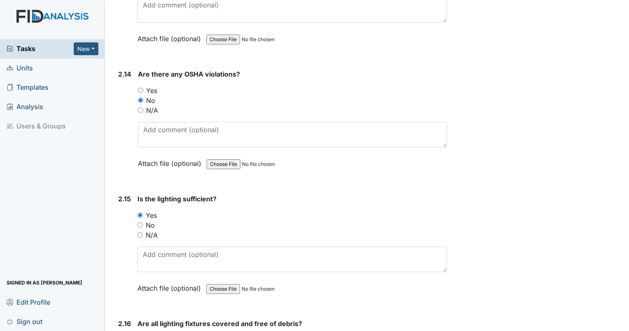
radio input "true"
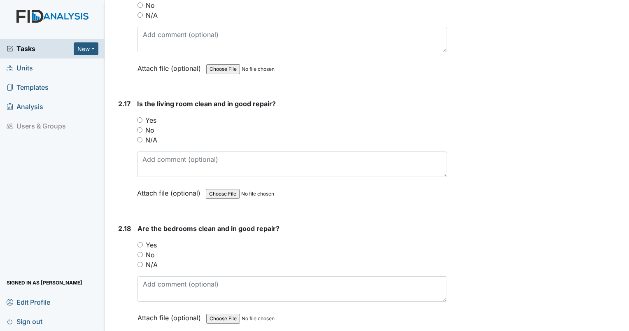
scroll to position [3269, 0]
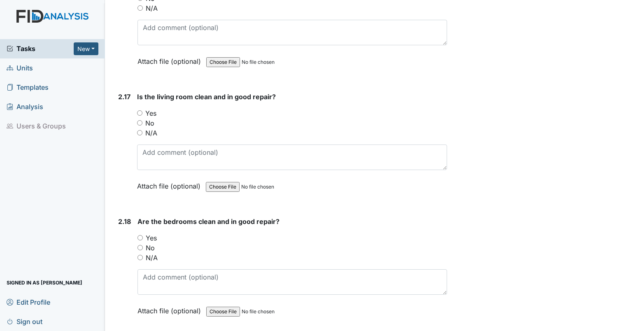
click at [140, 120] on input "No" at bounding box center [139, 122] width 5 height 5
radio input "true"
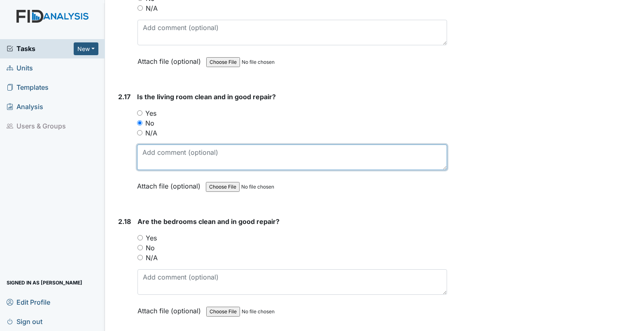
click at [161, 149] on textarea at bounding box center [292, 157] width 310 height 26
type textarea "baseboards dirty throughout hallway"
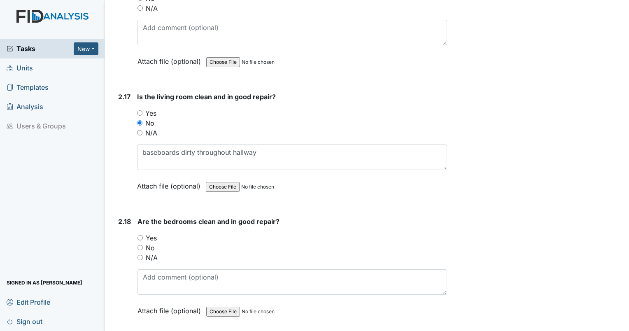
click at [143, 233] on div "Yes" at bounding box center [291, 238] width 309 height 10
click at [138, 235] on input "Yes" at bounding box center [139, 237] width 5 height 5
radio input "true"
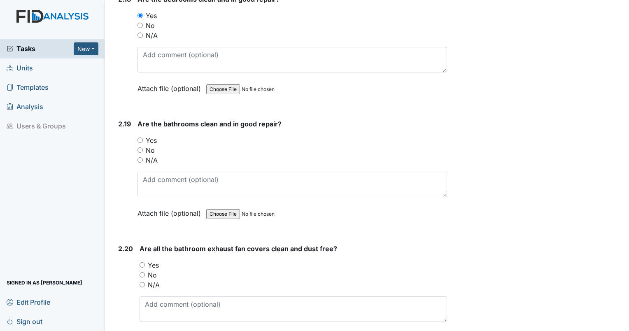
scroll to position [3477, 0]
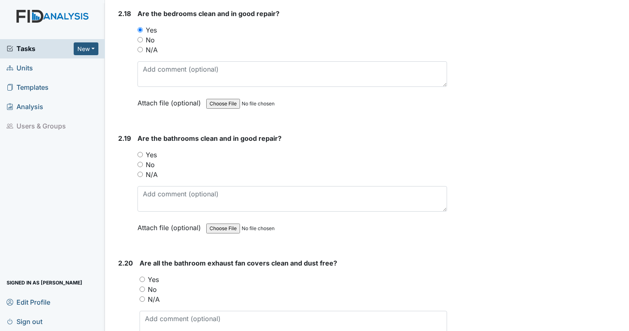
click at [144, 286] on input "No" at bounding box center [142, 288] width 5 height 5
radio input "true"
click at [138, 152] on input "Yes" at bounding box center [139, 154] width 5 height 5
radio input "true"
click at [192, 311] on textarea at bounding box center [293, 324] width 307 height 26
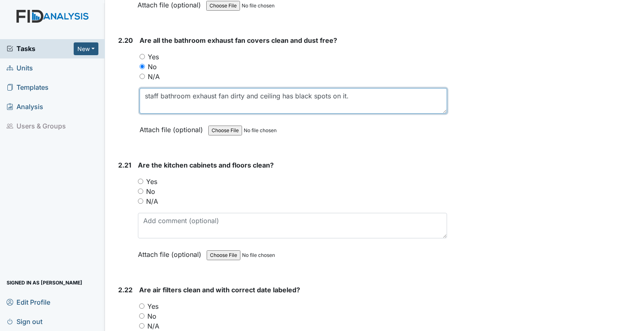
scroll to position [3692, 0]
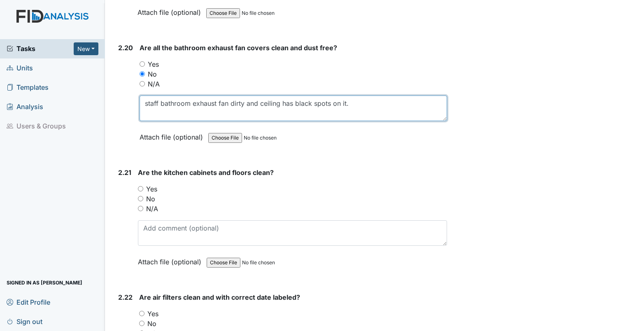
click at [291, 95] on textarea "staff bathroom exhaust fan dirty and ceiling has black spots on it." at bounding box center [293, 108] width 307 height 26
click at [293, 95] on textarea "staff bathroom exhaust fan dirty and ceiling has black spots on it." at bounding box center [293, 108] width 307 height 26
type textarea "staff bathroom exhaust fan dirty and ceiling has broad area of black spots on i…"
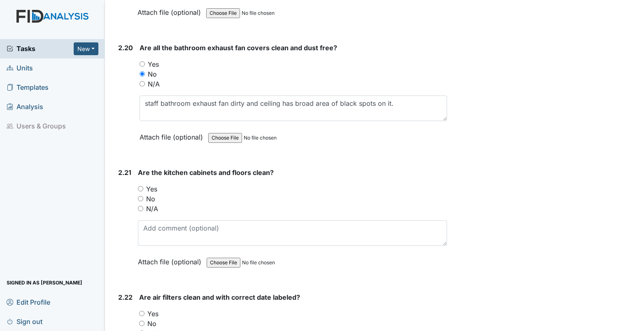
click at [140, 186] on input "Yes" at bounding box center [140, 188] width 5 height 5
radio input "true"
click at [143, 321] on input "No" at bounding box center [141, 323] width 5 height 5
radio input "true"
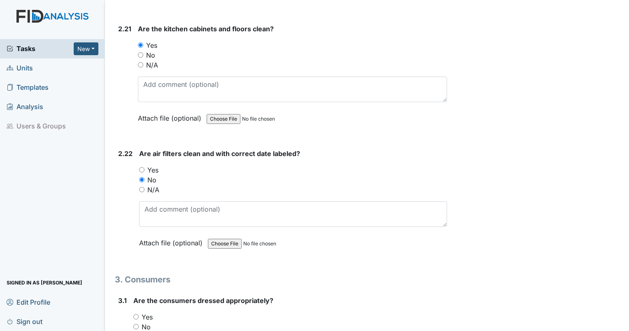
scroll to position [3829, 0]
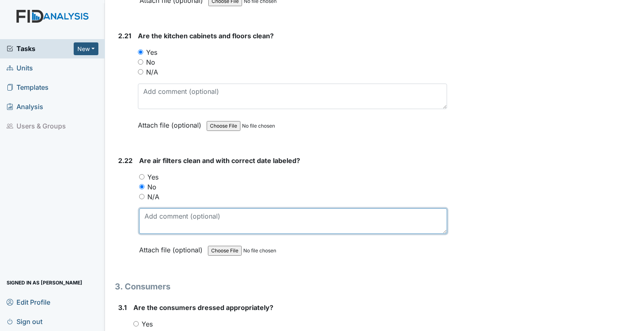
click at [330, 208] on textarea at bounding box center [293, 221] width 308 height 26
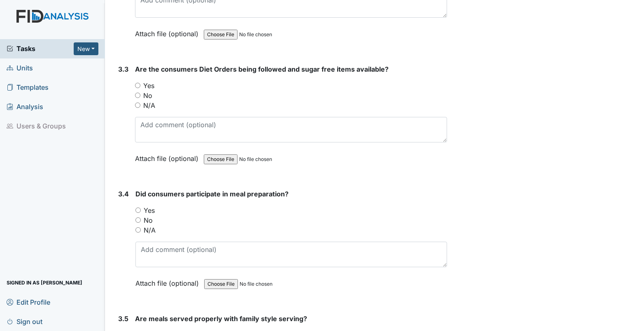
scroll to position [4302, 0]
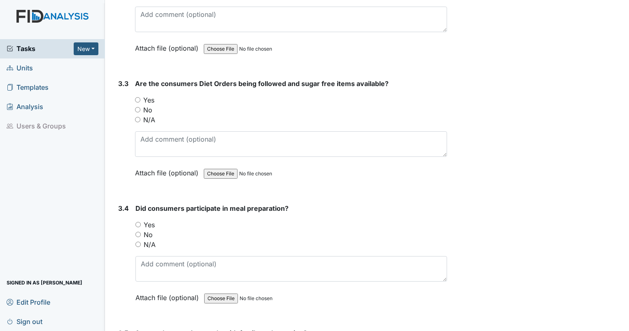
type textarea "filters are dirty and are labeled "change 8/25""
click at [136, 242] on input "N/A" at bounding box center [137, 244] width 5 height 5
radio input "true"
click at [142, 115] on div "N/A" at bounding box center [291, 120] width 312 height 10
click at [139, 117] on input "N/A" at bounding box center [137, 119] width 5 height 5
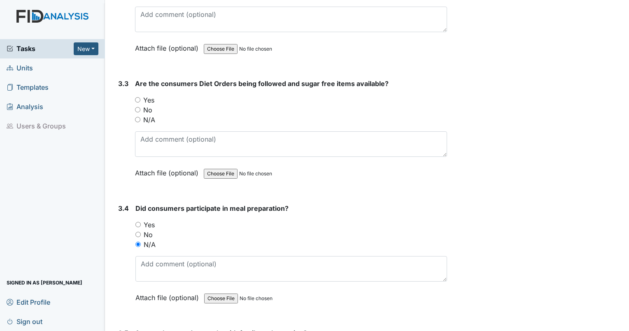
radio input "true"
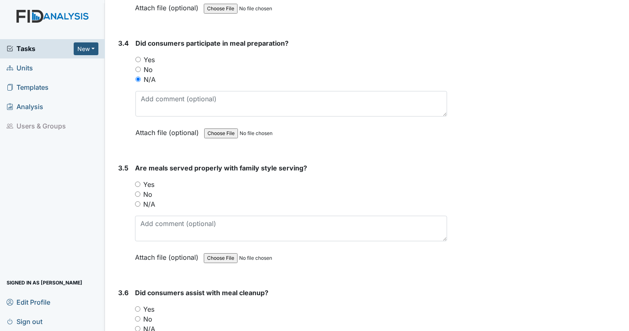
scroll to position [4474, 0]
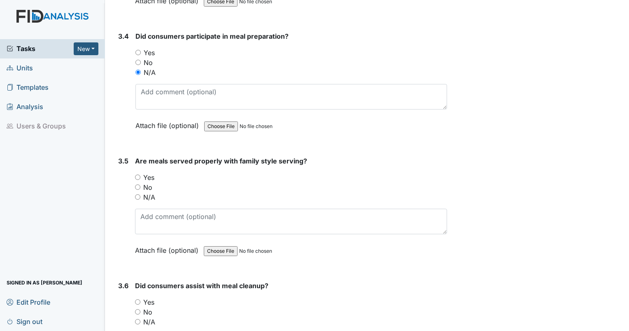
click at [139, 194] on input "N/A" at bounding box center [137, 196] width 5 height 5
radio input "true"
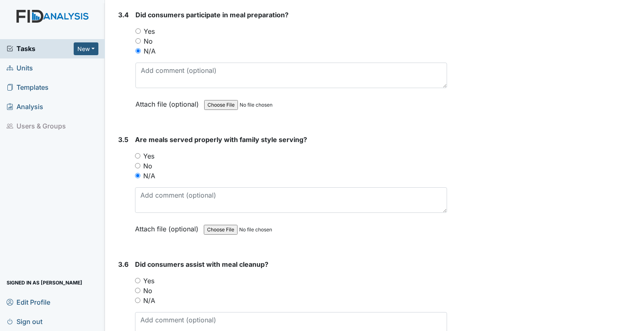
click at [140, 295] on div "N/A" at bounding box center [291, 300] width 312 height 10
click at [140, 298] on input "N/A" at bounding box center [137, 300] width 5 height 5
radio input "true"
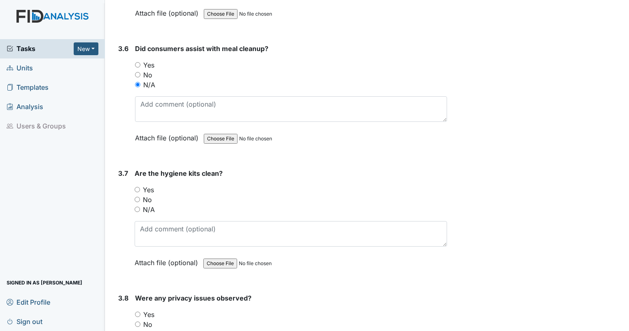
scroll to position [4768, 0]
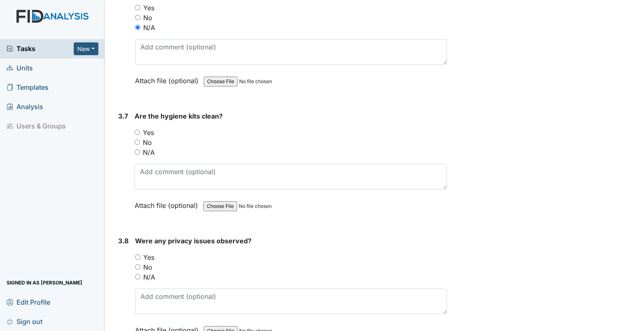
click at [135, 130] on input "Yes" at bounding box center [137, 132] width 5 height 5
radio input "true"
click at [137, 264] on input "No" at bounding box center [137, 266] width 5 height 5
radio input "true"
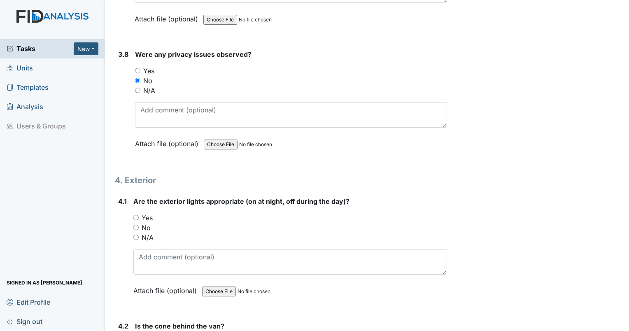
scroll to position [4962, 0]
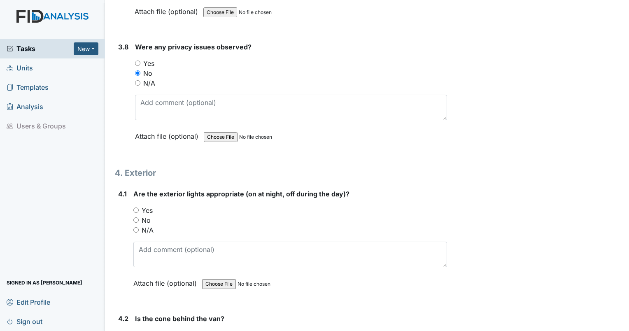
click at [134, 207] on input "Yes" at bounding box center [135, 209] width 5 height 5
radio input "true"
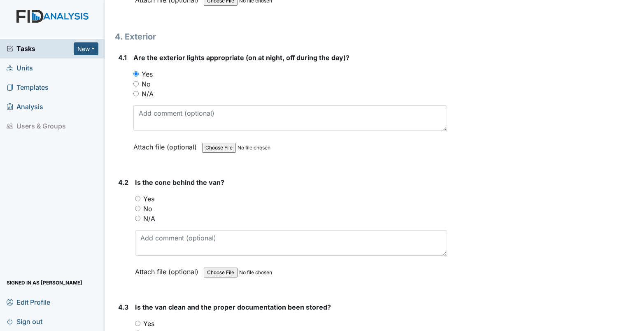
scroll to position [5113, 0]
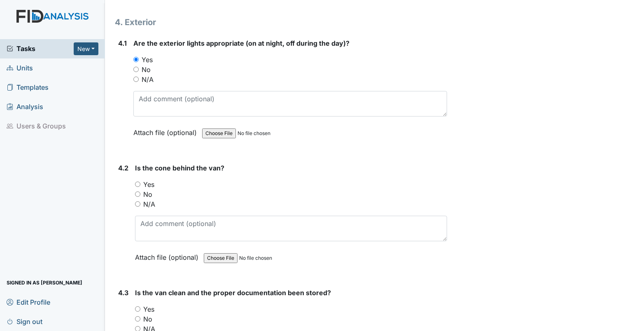
click at [138, 181] on input "Yes" at bounding box center [137, 183] width 5 height 5
radio input "true"
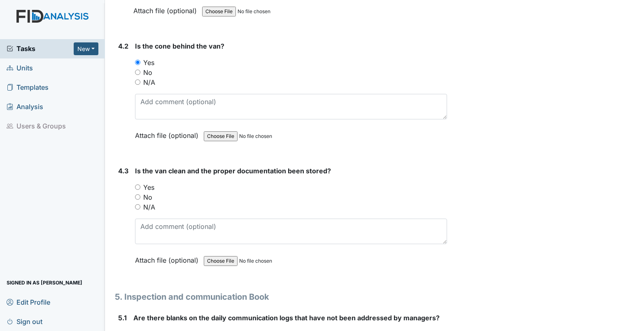
scroll to position [5249, 0]
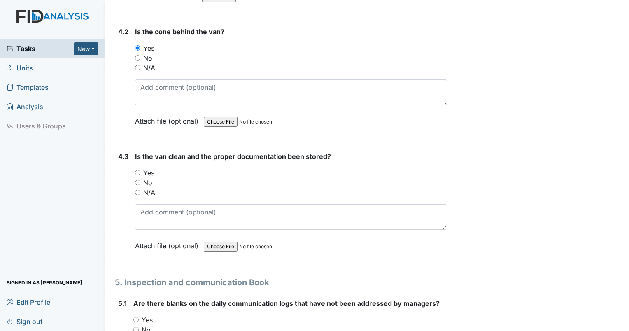
click at [136, 170] on input "Yes" at bounding box center [137, 172] width 5 height 5
radio input "true"
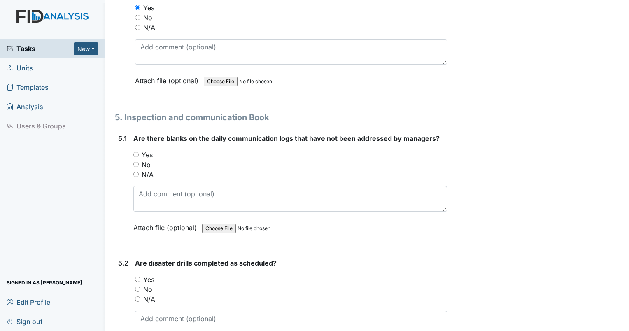
scroll to position [5421, 0]
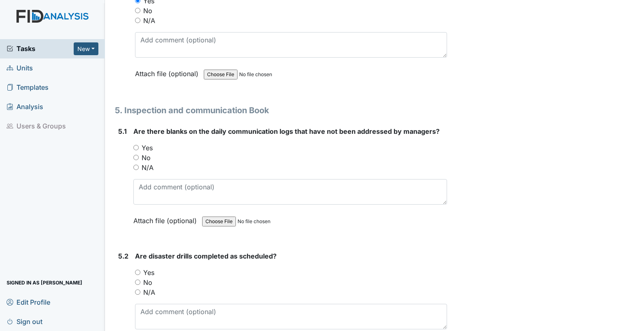
click at [137, 155] on input "No" at bounding box center [135, 157] width 5 height 5
radio input "true"
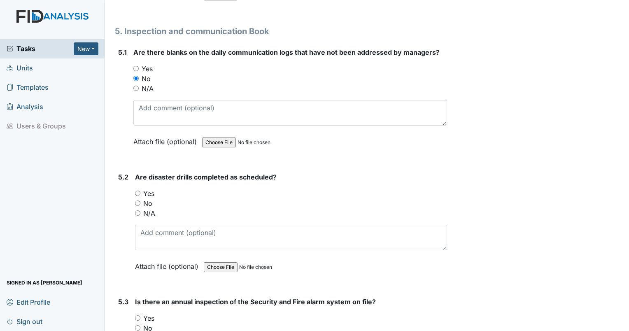
scroll to position [5543, 0]
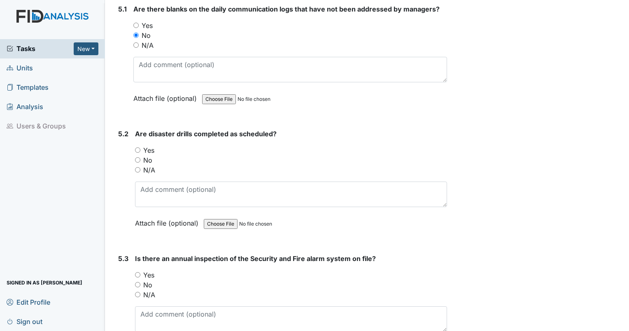
click at [138, 157] on input "No" at bounding box center [137, 159] width 5 height 5
radio input "true"
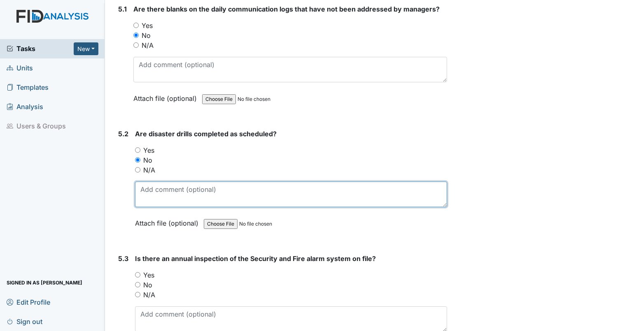
click at [151, 181] on textarea at bounding box center [291, 194] width 312 height 26
type textarea "no disaster drill for August."
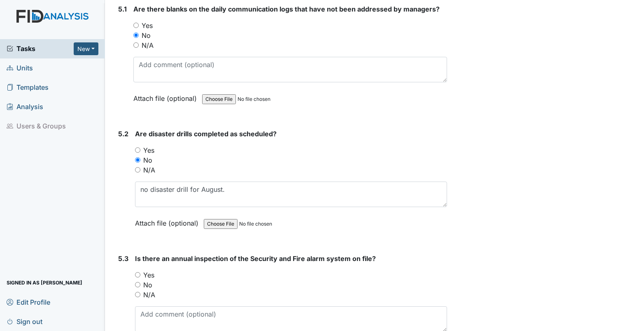
click at [142, 270] on div "Yes" at bounding box center [291, 275] width 312 height 10
click at [141, 270] on div "Yes" at bounding box center [291, 275] width 312 height 10
click at [138, 272] on input "Yes" at bounding box center [137, 274] width 5 height 5
radio input "true"
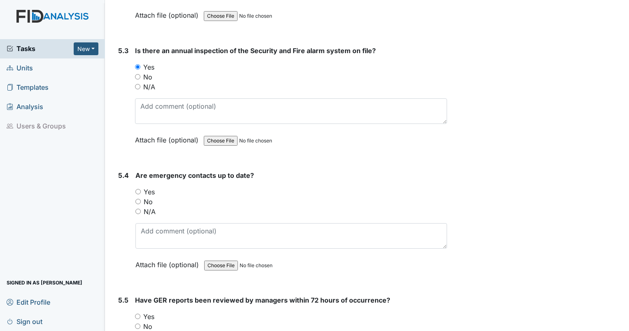
scroll to position [5751, 0]
click at [139, 189] on input "Yes" at bounding box center [137, 191] width 5 height 5
radio input "true"
click at [140, 314] on input "Yes" at bounding box center [137, 316] width 5 height 5
radio input "true"
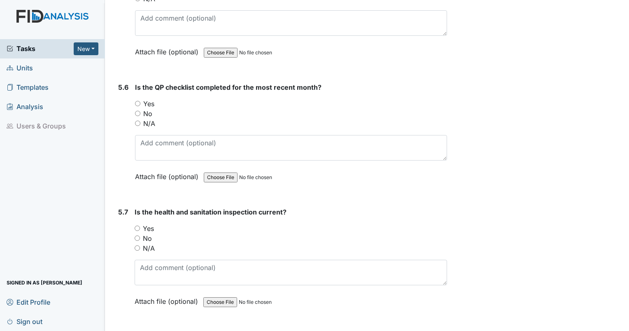
scroll to position [6124, 0]
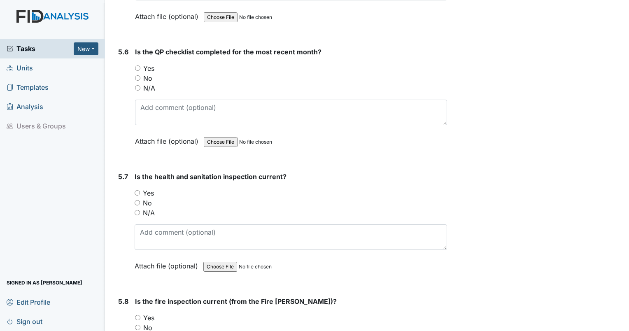
click at [139, 65] on input "Yes" at bounding box center [137, 67] width 5 height 5
radio input "true"
click at [137, 190] on input "Yes" at bounding box center [137, 192] width 5 height 5
radio input "true"
click at [136, 315] on input "Yes" at bounding box center [137, 317] width 5 height 5
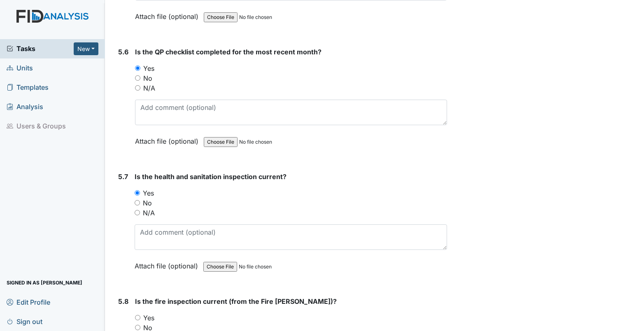
radio input "true"
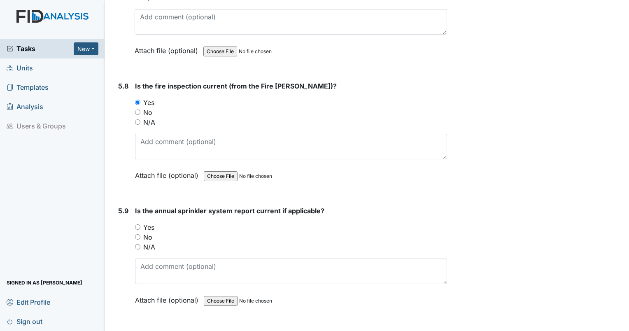
scroll to position [6346, 0]
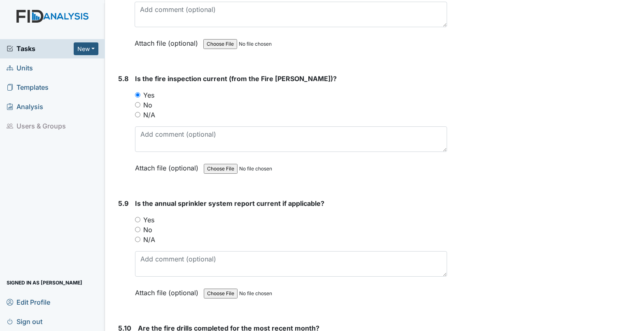
click at [136, 217] on input "Yes" at bounding box center [137, 219] width 5 height 5
radio input "true"
click at [137, 237] on input "N/A" at bounding box center [137, 239] width 5 height 5
radio input "true"
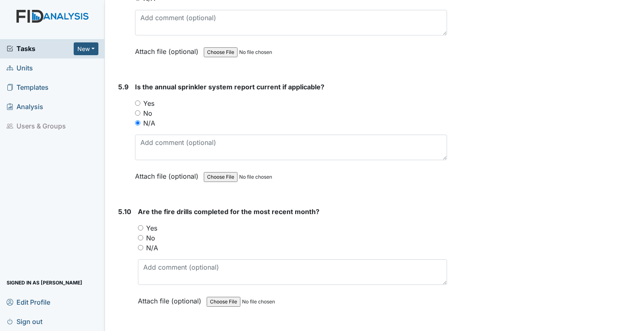
click at [140, 235] on input "No" at bounding box center [140, 237] width 5 height 5
radio input "true"
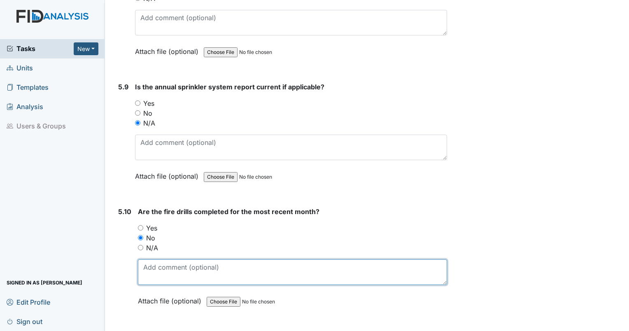
click at [156, 259] on textarea at bounding box center [292, 272] width 309 height 26
type textarea "no fire drill for August"
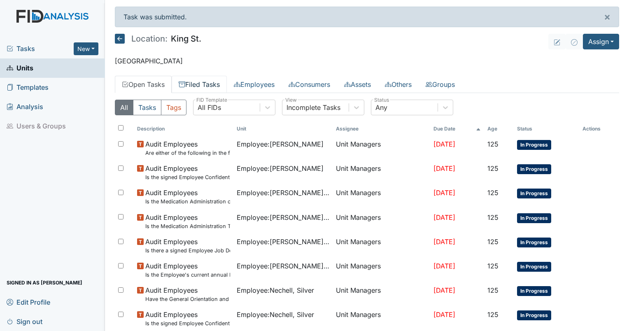
click at [204, 79] on link "Filed Tasks" at bounding box center [199, 84] width 55 height 17
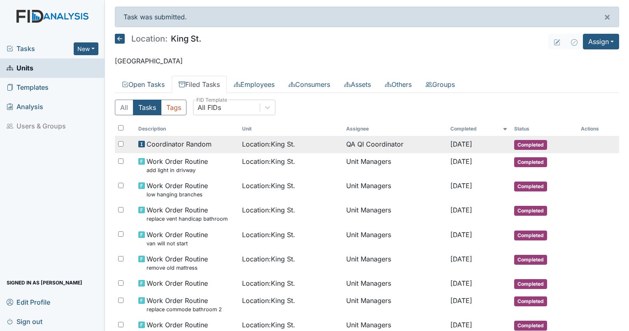
click at [360, 141] on td "QA QI Coordinator" at bounding box center [395, 144] width 104 height 17
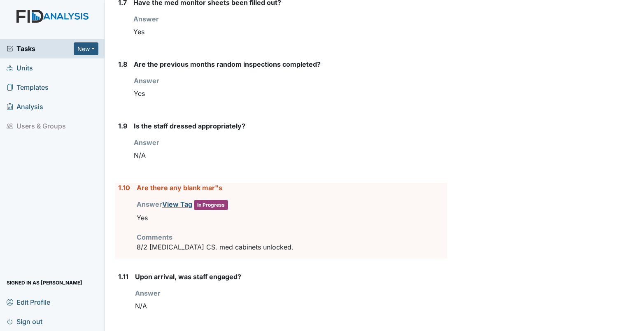
scroll to position [666, 0]
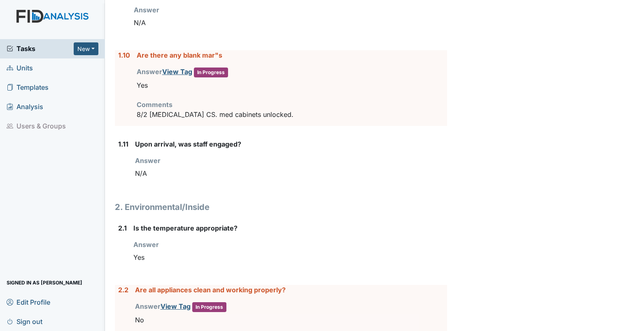
drag, startPoint x: 302, startPoint y: 120, endPoint x: 116, endPoint y: 47, distance: 199.2
drag, startPoint x: 116, startPoint y: 47, endPoint x: 123, endPoint y: 57, distance: 12.0
copy div "1.10 Are there any blank mar"s Answer View Tag In Progress You must select one …"
click at [137, 176] on div "N/A" at bounding box center [291, 173] width 312 height 16
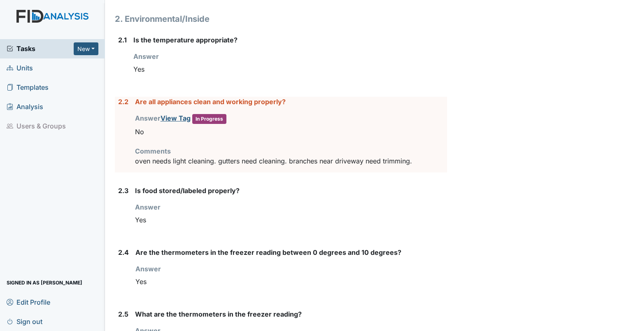
scroll to position [871, 0]
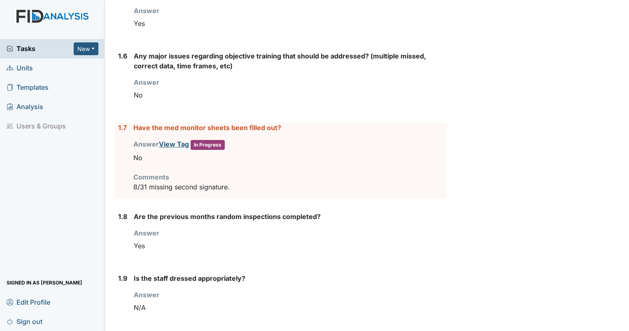
scroll to position [412, 0]
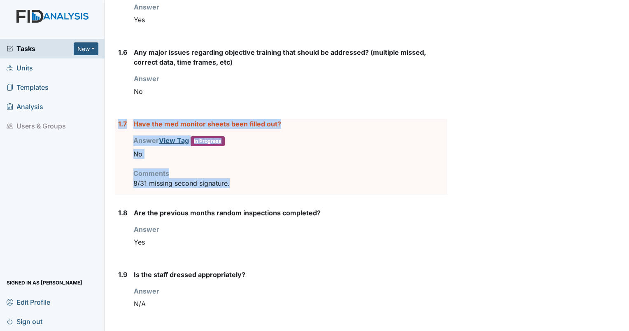
drag, startPoint x: 238, startPoint y: 183, endPoint x: 118, endPoint y: 123, distance: 134.3
click at [118, 123] on div "1.7 Have the med monitor sheets been filled out? Answer View Tag In Progress Yo…" at bounding box center [281, 157] width 332 height 76
drag, startPoint x: 118, startPoint y: 123, endPoint x: 152, endPoint y: 125, distance: 34.6
copy div "1.7 Have the med monitor sheets been filled out? Answer View Tag In Progress Yo…"
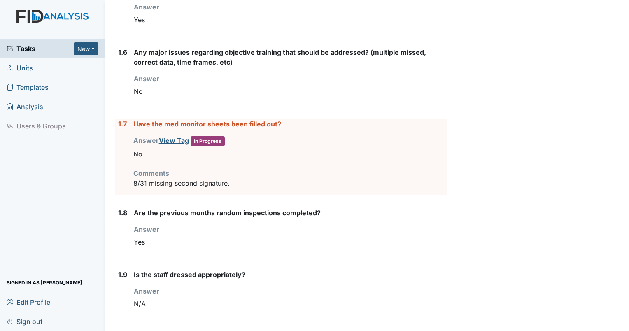
click at [278, 277] on strong "Is the staff dressed appropriately?" at bounding box center [290, 275] width 313 height 10
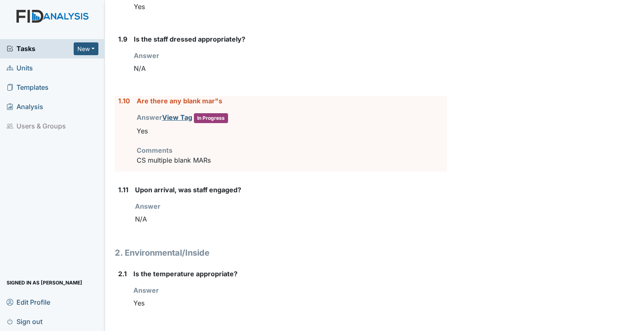
scroll to position [671, 0]
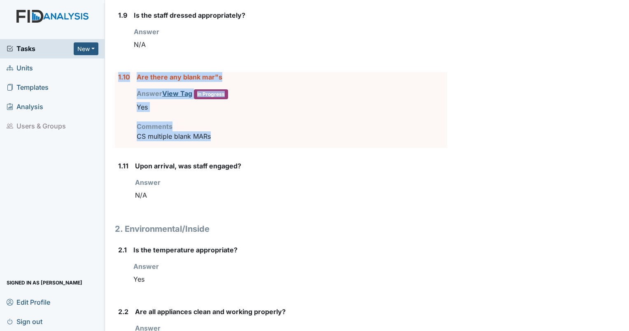
drag, startPoint x: 219, startPoint y: 135, endPoint x: 117, endPoint y: 75, distance: 118.0
click at [117, 75] on div "1.10 Are there any blank mar"s Answer View Tag In Progress You must select one …" at bounding box center [281, 110] width 332 height 76
drag, startPoint x: 117, startPoint y: 75, endPoint x: 152, endPoint y: 76, distance: 35.0
copy div "1.10 Are there any blank mar"s Answer View Tag In Progress You must select one …"
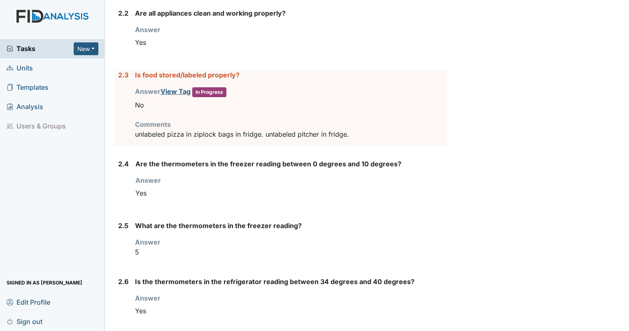
scroll to position [989, 0]
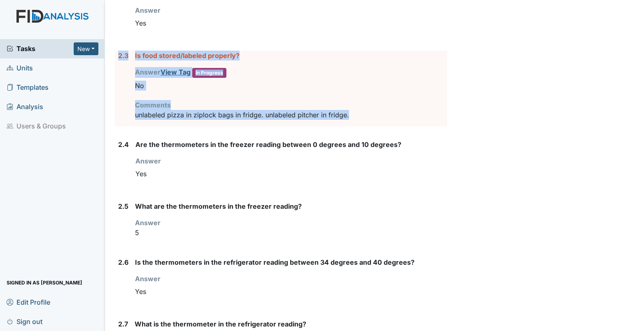
drag, startPoint x: 369, startPoint y: 111, endPoint x: 107, endPoint y: 51, distance: 268.0
click at [107, 51] on main "Inspection: Coordinator Random ID: #00011347 Completed Autosaving... Location: …" at bounding box center [367, 165] width 524 height 331
drag, startPoint x: 107, startPoint y: 51, endPoint x: 150, endPoint y: 54, distance: 42.5
copy div "2.3 Is food stored/labeled properly? Answer View Tag In Progress You must selec…"
click at [416, 284] on div "Yes" at bounding box center [291, 292] width 312 height 16
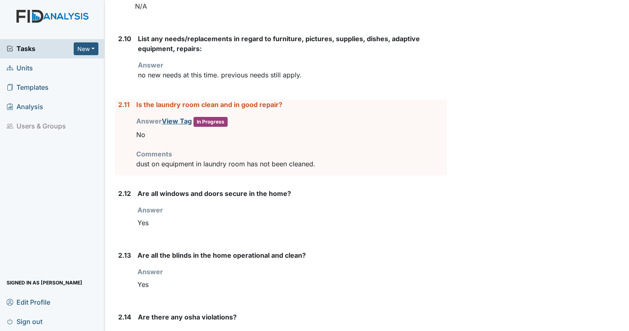
scroll to position [1495, 0]
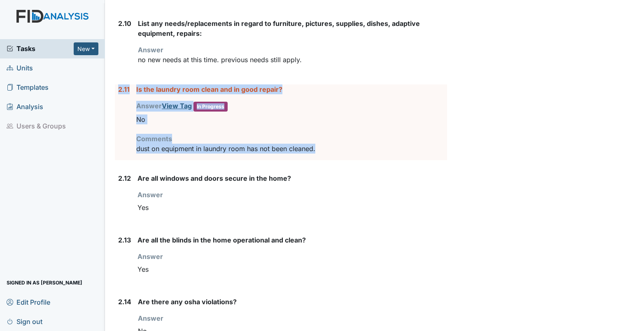
drag, startPoint x: 326, startPoint y: 144, endPoint x: 112, endPoint y: 88, distance: 220.9
drag, startPoint x: 112, startPoint y: 88, endPoint x: 147, endPoint y: 88, distance: 34.6
copy div "2.11 Is the laundry room clean and in good repair? Answer View Tag In Progress …"
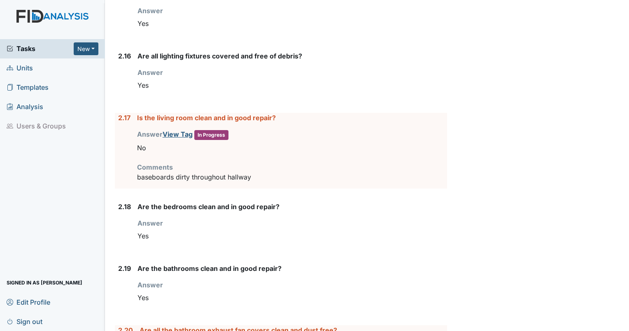
scroll to position [1892, 0]
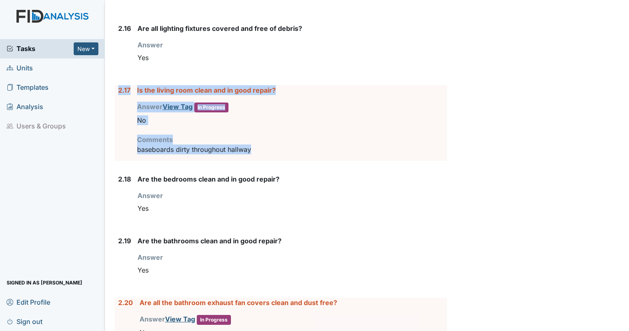
drag, startPoint x: 275, startPoint y: 144, endPoint x: 116, endPoint y: 86, distance: 169.5
click at [116, 86] on div "2.17 Is the living room clean and in good repair? Answer View Tag In Progress Y…" at bounding box center [281, 123] width 332 height 76
drag, startPoint x: 116, startPoint y: 86, endPoint x: 152, endPoint y: 87, distance: 36.6
copy div "2.17 Is the living room clean and in good repair? Answer View Tag In Progress Y…"
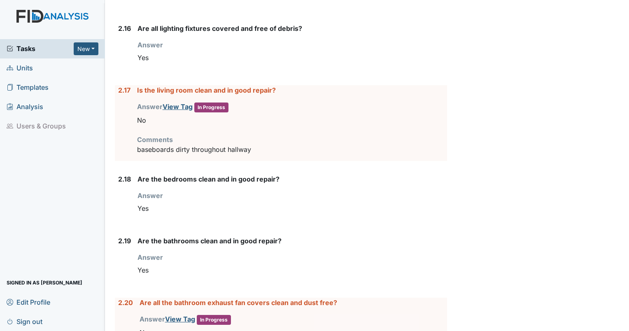
click at [319, 270] on div "Yes" at bounding box center [291, 270] width 309 height 16
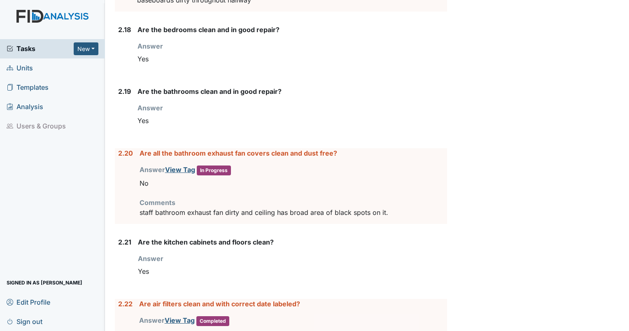
scroll to position [2096, 0]
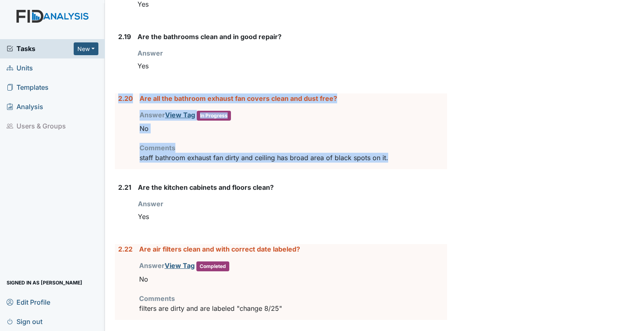
drag, startPoint x: 398, startPoint y: 151, endPoint x: 109, endPoint y: 86, distance: 295.8
drag, startPoint x: 109, startPoint y: 86, endPoint x: 152, endPoint y: 92, distance: 43.2
copy div "2.20 Are all the bathroom exhaust fan covers clean and dust free? Answer View T…"
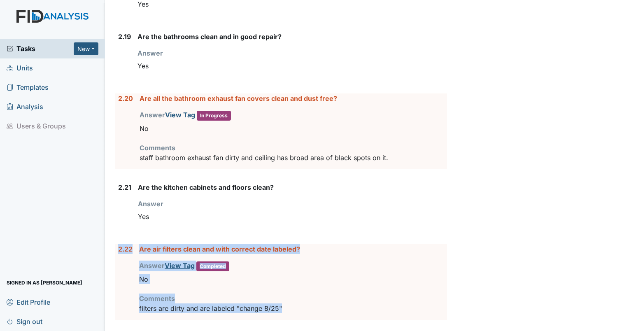
drag, startPoint x: 286, startPoint y: 302, endPoint x: 114, endPoint y: 248, distance: 180.9
drag, startPoint x: 114, startPoint y: 248, endPoint x: 162, endPoint y: 244, distance: 48.8
copy div "2.22 Are air filters clean and with correct date labeled? Answer View Tag Compl…"
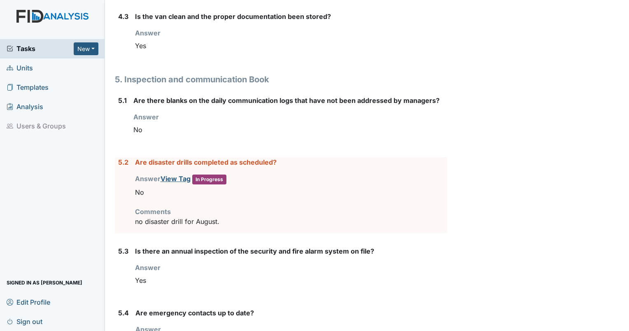
scroll to position [2967, 0]
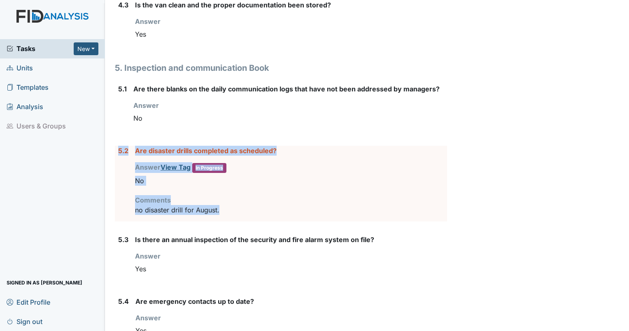
drag, startPoint x: 222, startPoint y: 198, endPoint x: 115, endPoint y: 139, distance: 122.5
click at [115, 146] on div "5.2 Are disaster drills completed as scheduled? Answer View Tag In Progress You…" at bounding box center [281, 184] width 332 height 76
drag, startPoint x: 115, startPoint y: 139, endPoint x: 156, endPoint y: 144, distance: 41.5
copy div "5.2 Are disaster drills completed as scheduled? Answer View Tag In Progress You…"
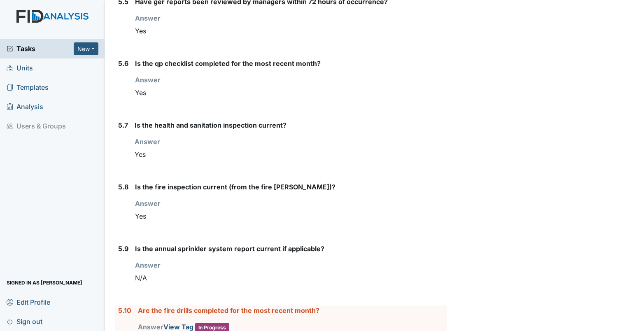
scroll to position [3387, 0]
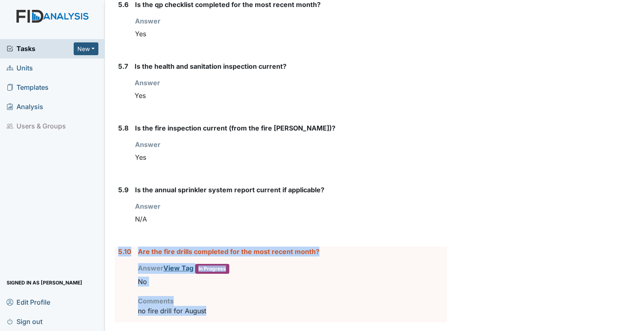
drag, startPoint x: 216, startPoint y: 301, endPoint x: 112, endPoint y: 241, distance: 119.5
drag, startPoint x: 112, startPoint y: 241, endPoint x: 148, endPoint y: 243, distance: 35.5
copy div "5.10 Are the fire drills completed for the most recent month? Answer View Tag I…"
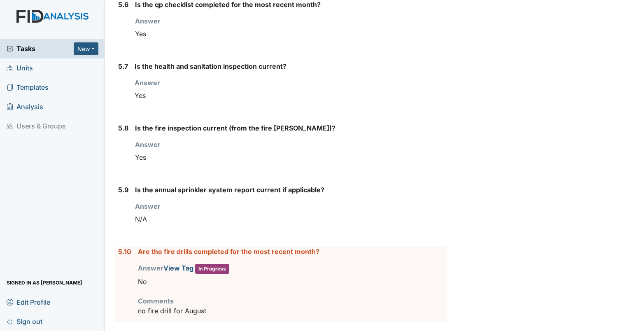
click at [326, 156] on div "Is the fire inspection current (from the fire [PERSON_NAME])? Answer You must s…" at bounding box center [291, 147] width 312 height 49
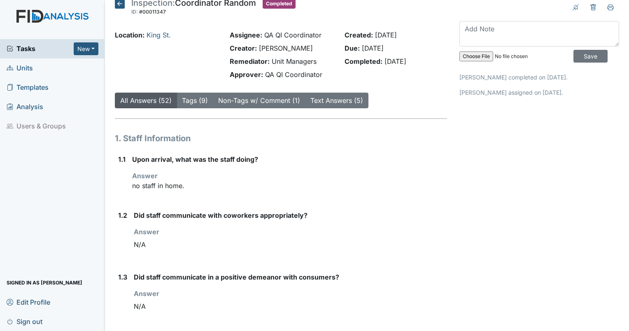
scroll to position [0, 0]
